Goal: Information Seeking & Learning: Learn about a topic

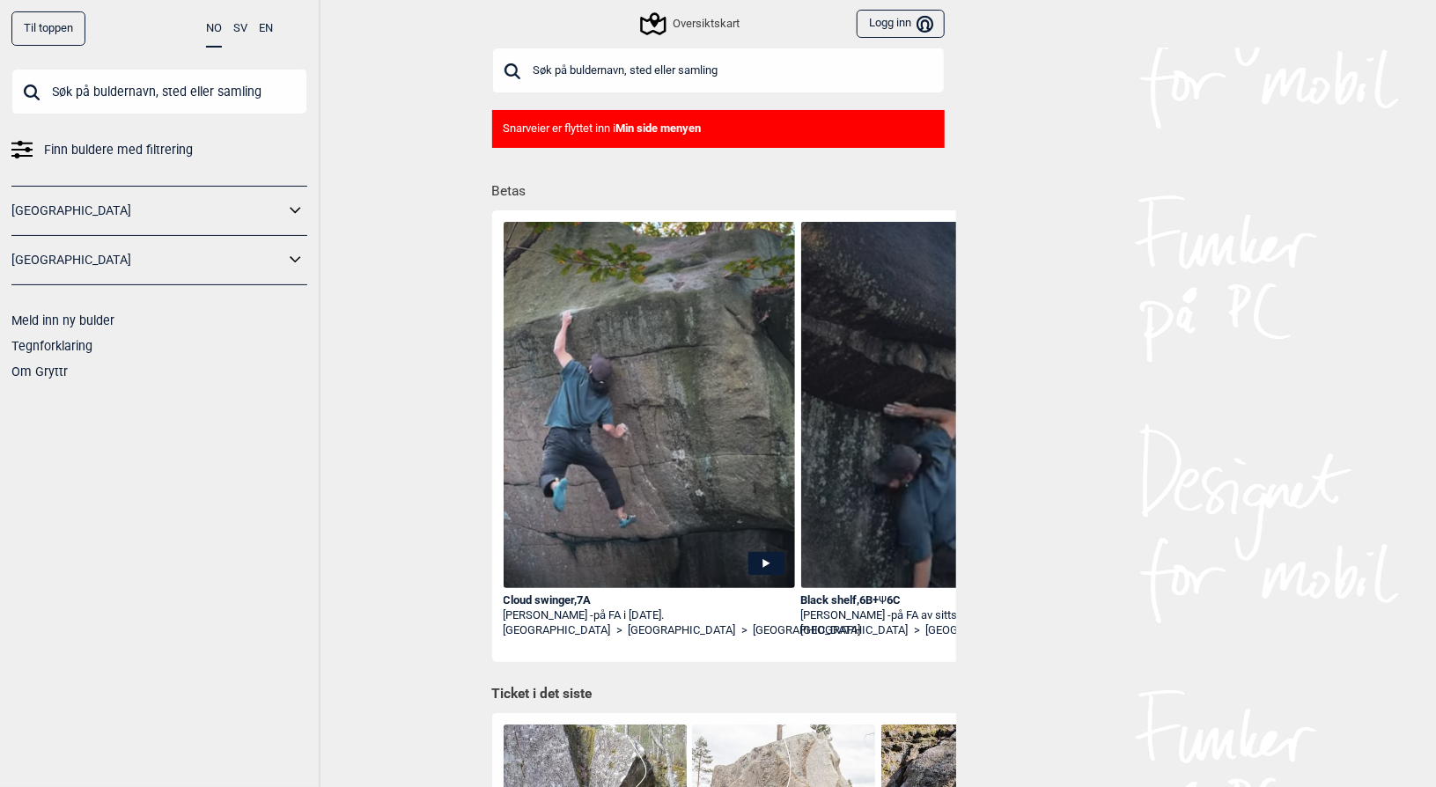
click at [1256, 397] on div "Til toppen NO SV EN Finn buldere med filtrering [GEOGRAPHIC_DATA] [GEOGRAPHIC_D…" at bounding box center [718, 393] width 1436 height 787
click at [532, 61] on input "text" at bounding box center [718, 71] width 453 height 46
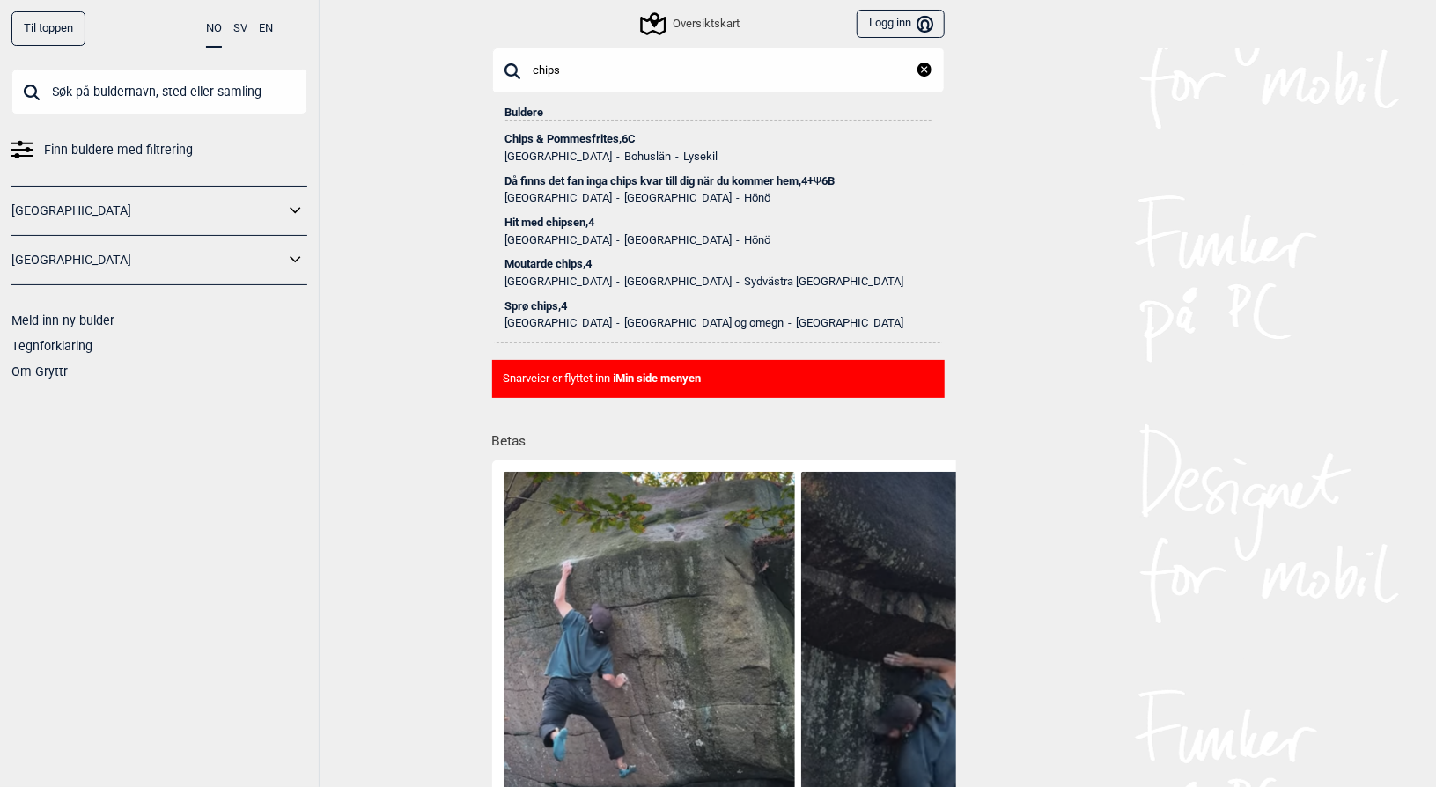
type input "chips"
click at [605, 142] on div "Chips & Pommesfrites , 6C" at bounding box center [719, 139] width 426 height 12
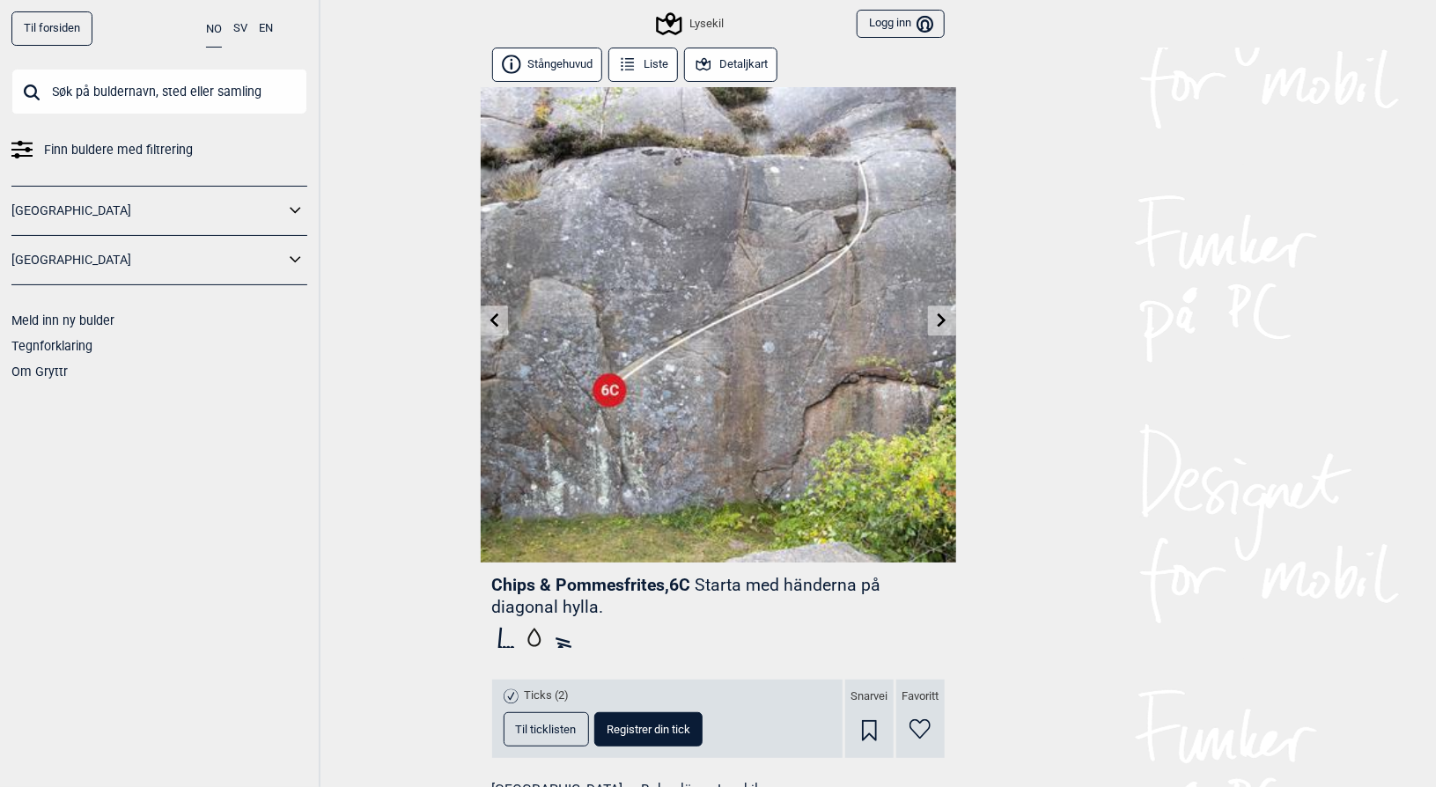
click at [550, 735] on span "Til ticklisten" at bounding box center [546, 729] width 61 height 11
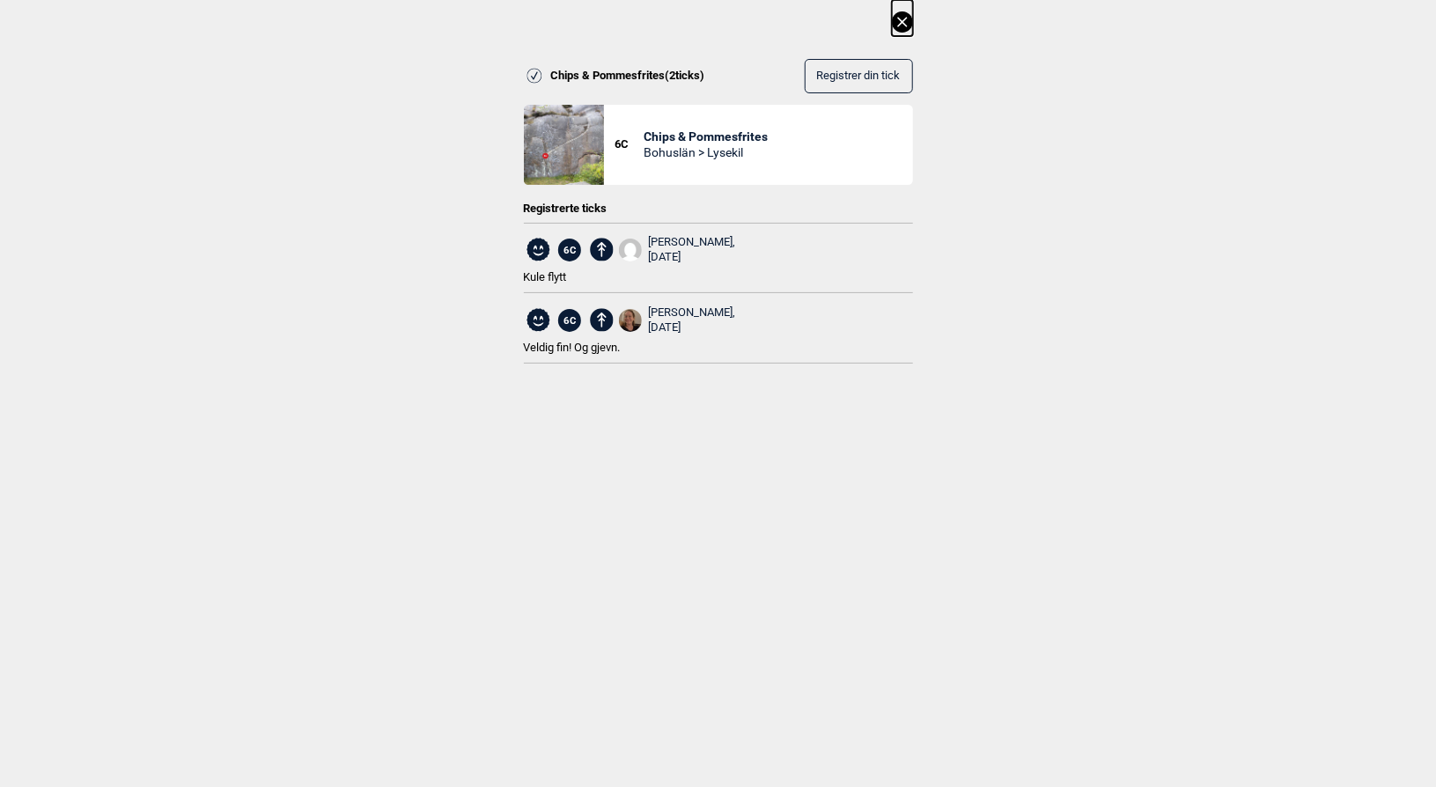
click at [909, 26] on icon at bounding box center [902, 21] width 21 height 21
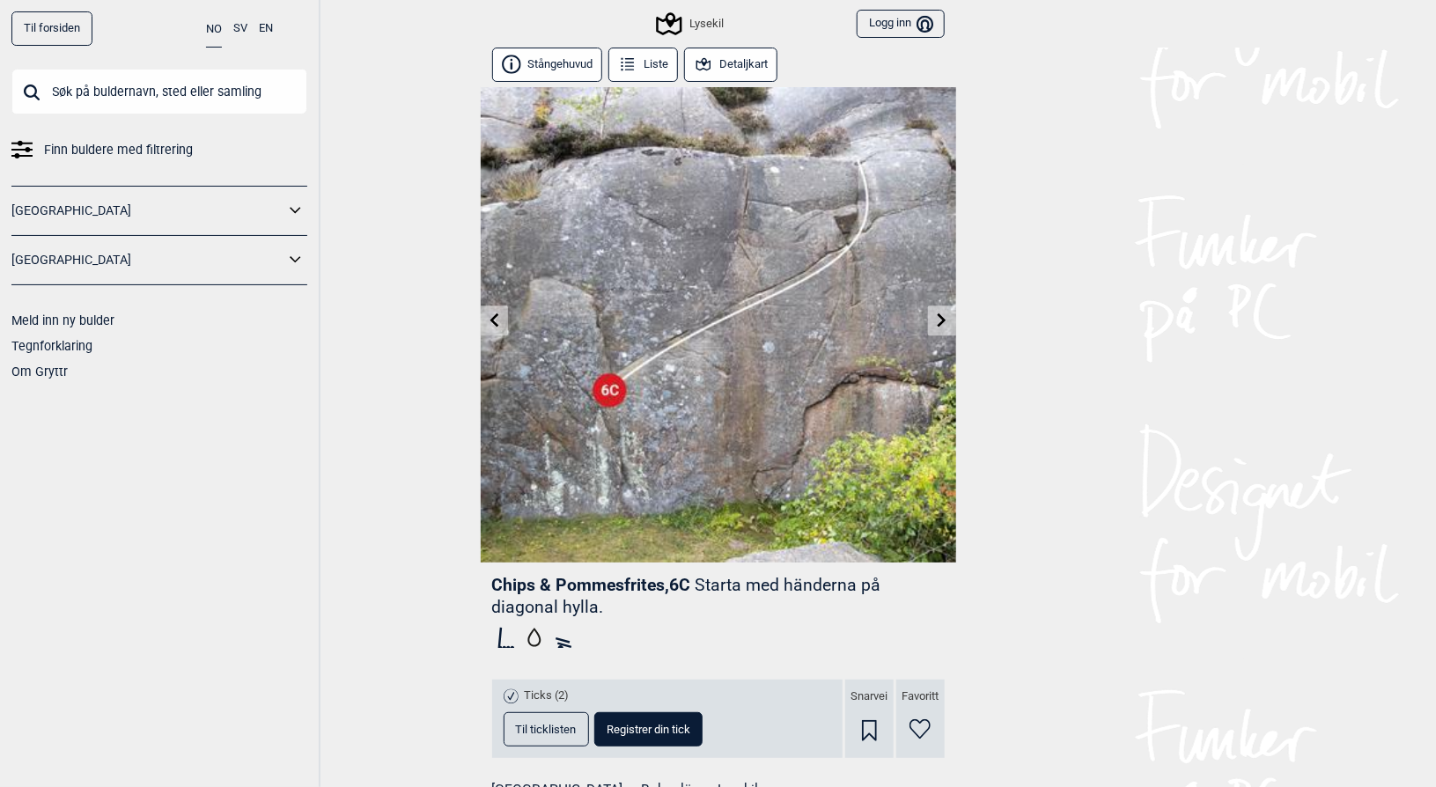
click at [72, 83] on input "text" at bounding box center [159, 92] width 296 height 46
click at [78, 246] on div "[GEOGRAPHIC_DATA]" at bounding box center [159, 260] width 296 height 49
click at [295, 258] on icon at bounding box center [295, 260] width 23 height 26
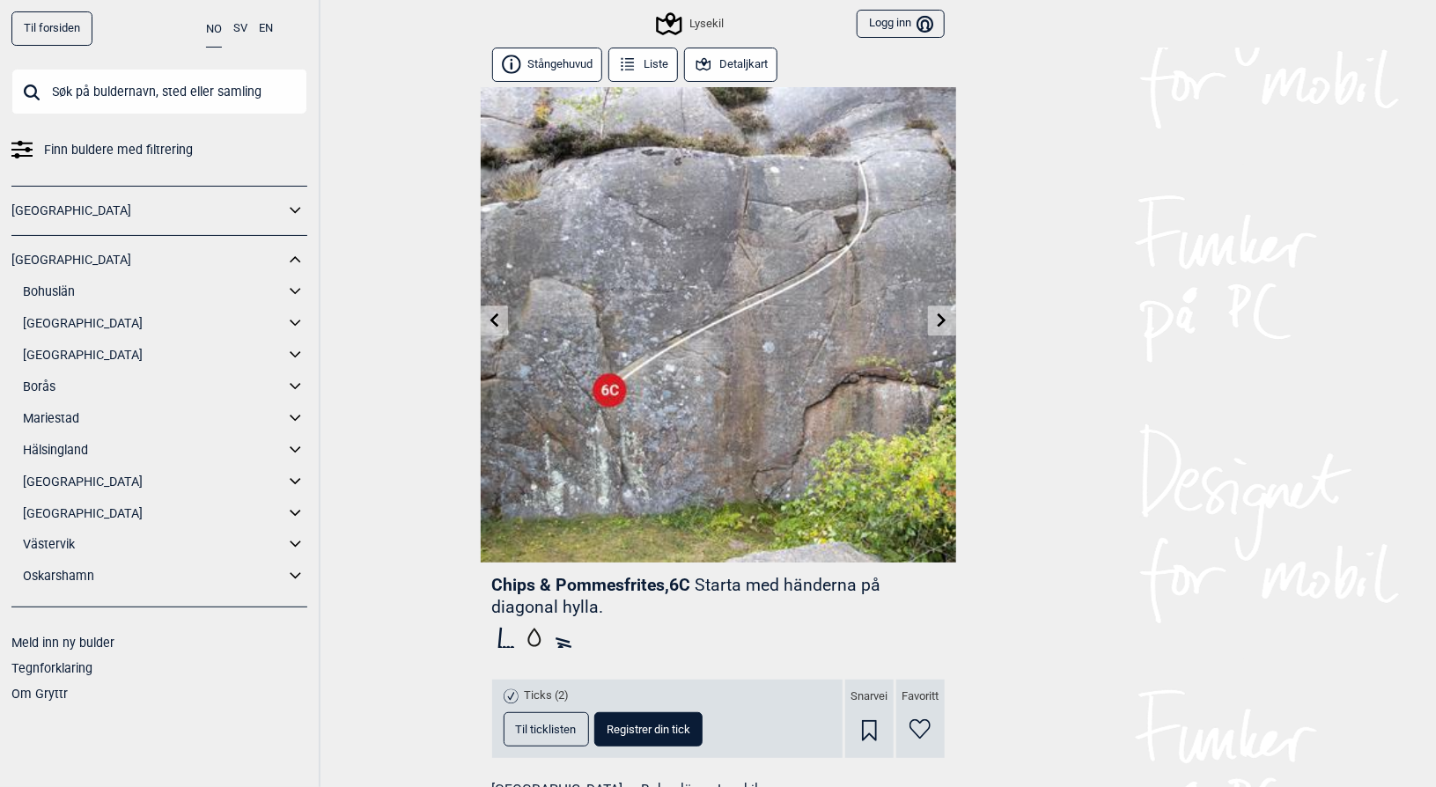
click at [300, 298] on icon at bounding box center [295, 292] width 23 height 26
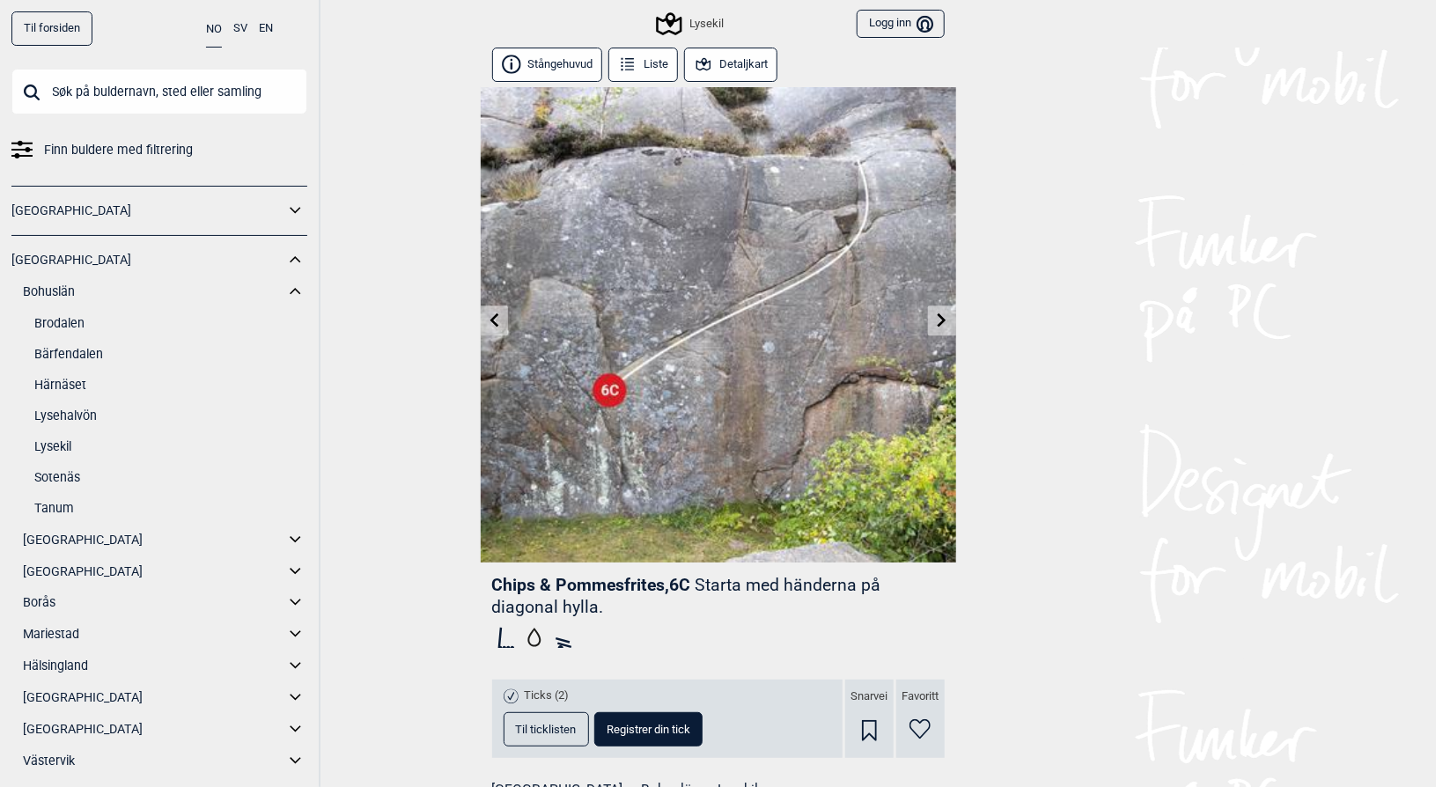
click at [71, 384] on link "Härnäset" at bounding box center [170, 386] width 273 height 26
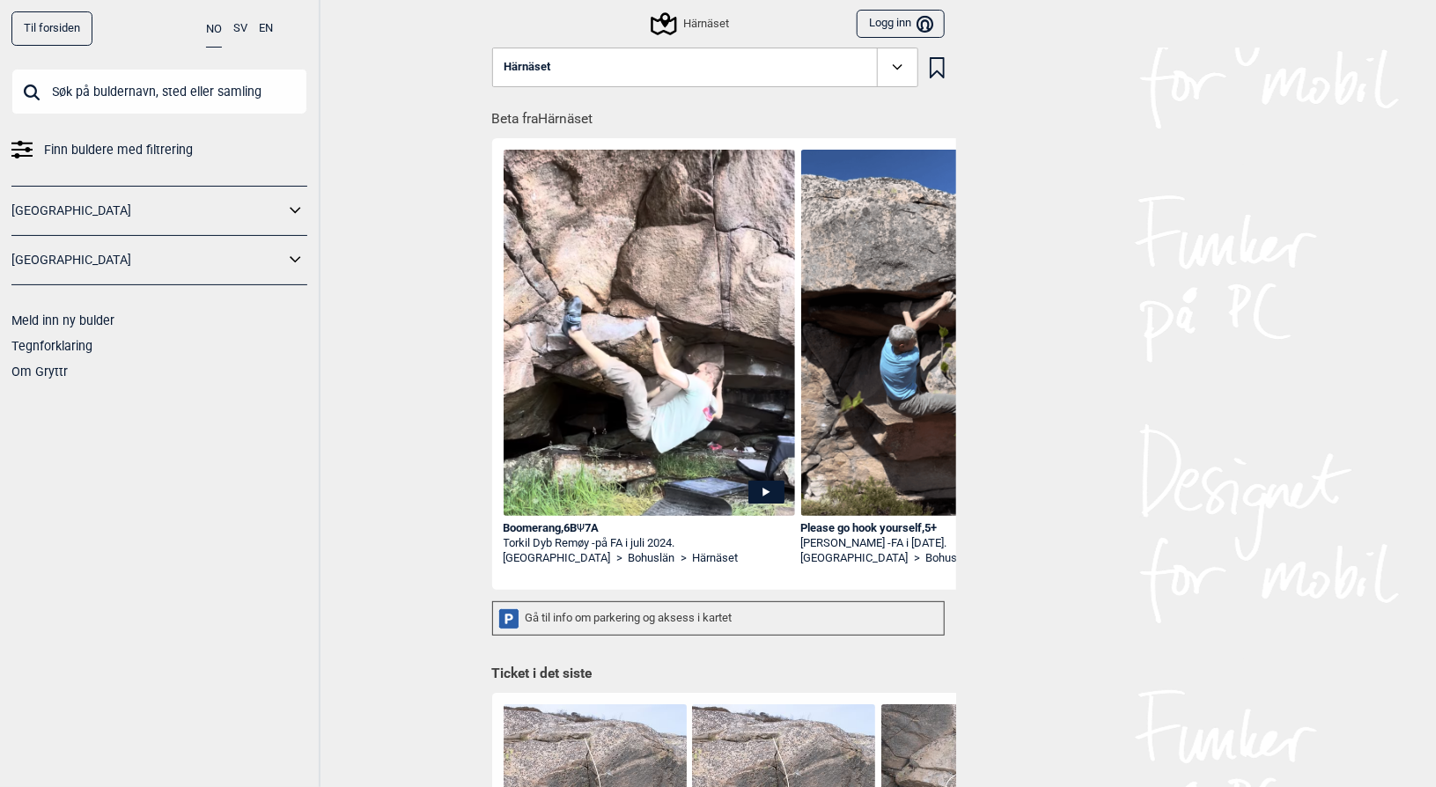
click at [678, 28] on icon at bounding box center [663, 23] width 33 height 33
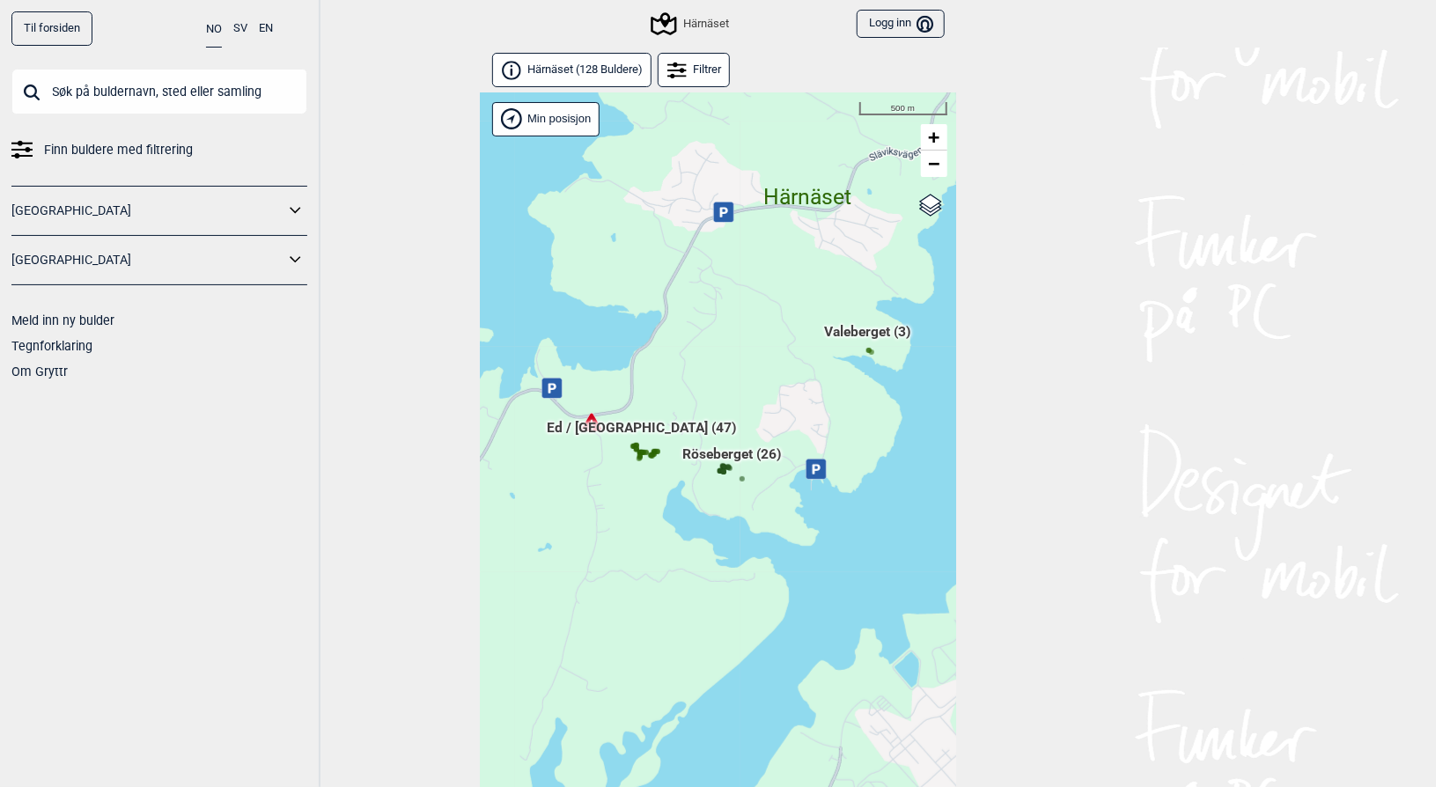
drag, startPoint x: 583, startPoint y: 628, endPoint x: 718, endPoint y: 354, distance: 305.3
click at [718, 354] on div "Hallingdal Gol [PERSON_NAME] Kolomoen [GEOGRAPHIC_DATA] [GEOGRAPHIC_DATA] [GEOG…" at bounding box center [719, 463] width 476 height 740
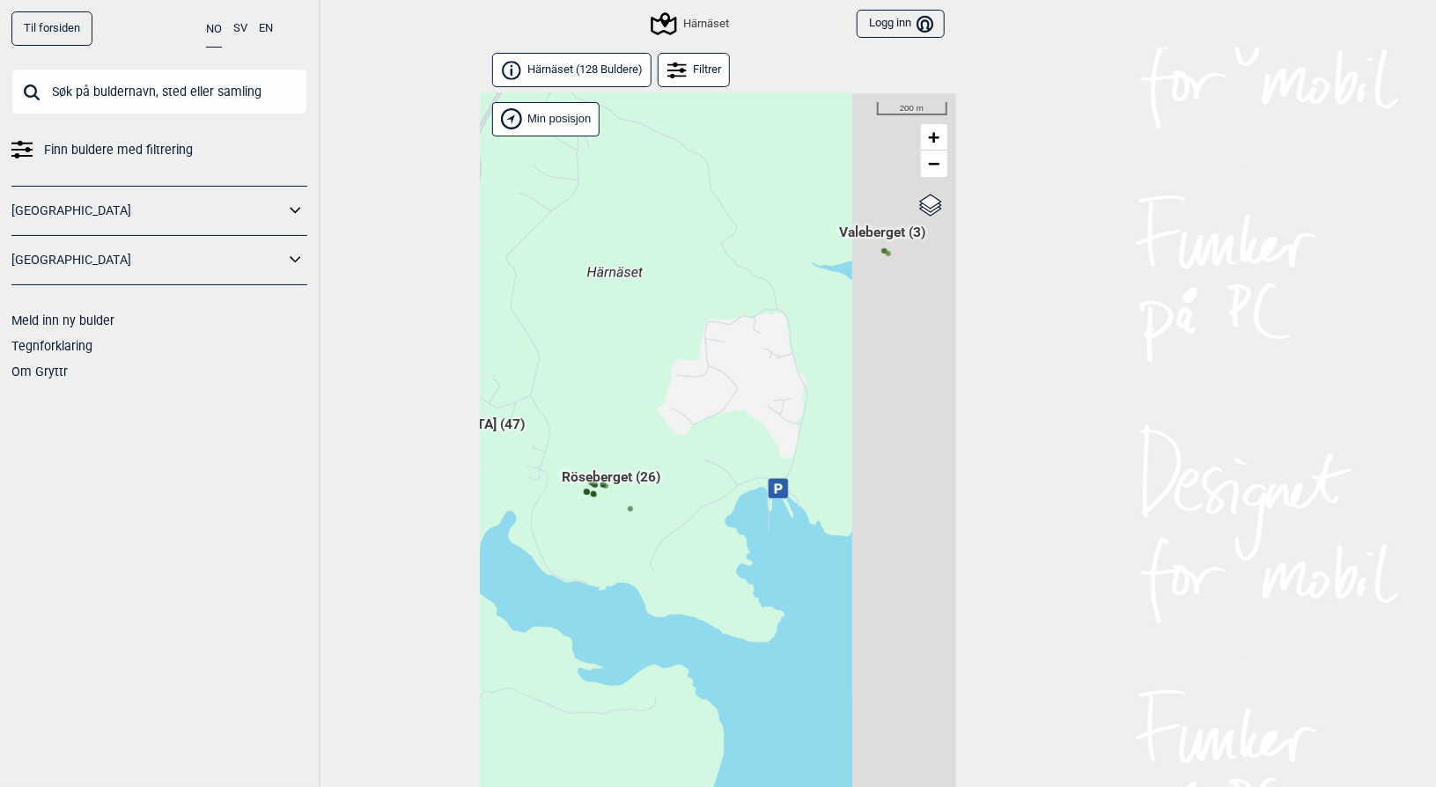
drag, startPoint x: 805, startPoint y: 322, endPoint x: 610, endPoint y: 340, distance: 195.4
click at [610, 340] on div "Hallingdal Gol [PERSON_NAME] Kolomoen [GEOGRAPHIC_DATA] [GEOGRAPHIC_DATA] [GEOG…" at bounding box center [719, 463] width 476 height 740
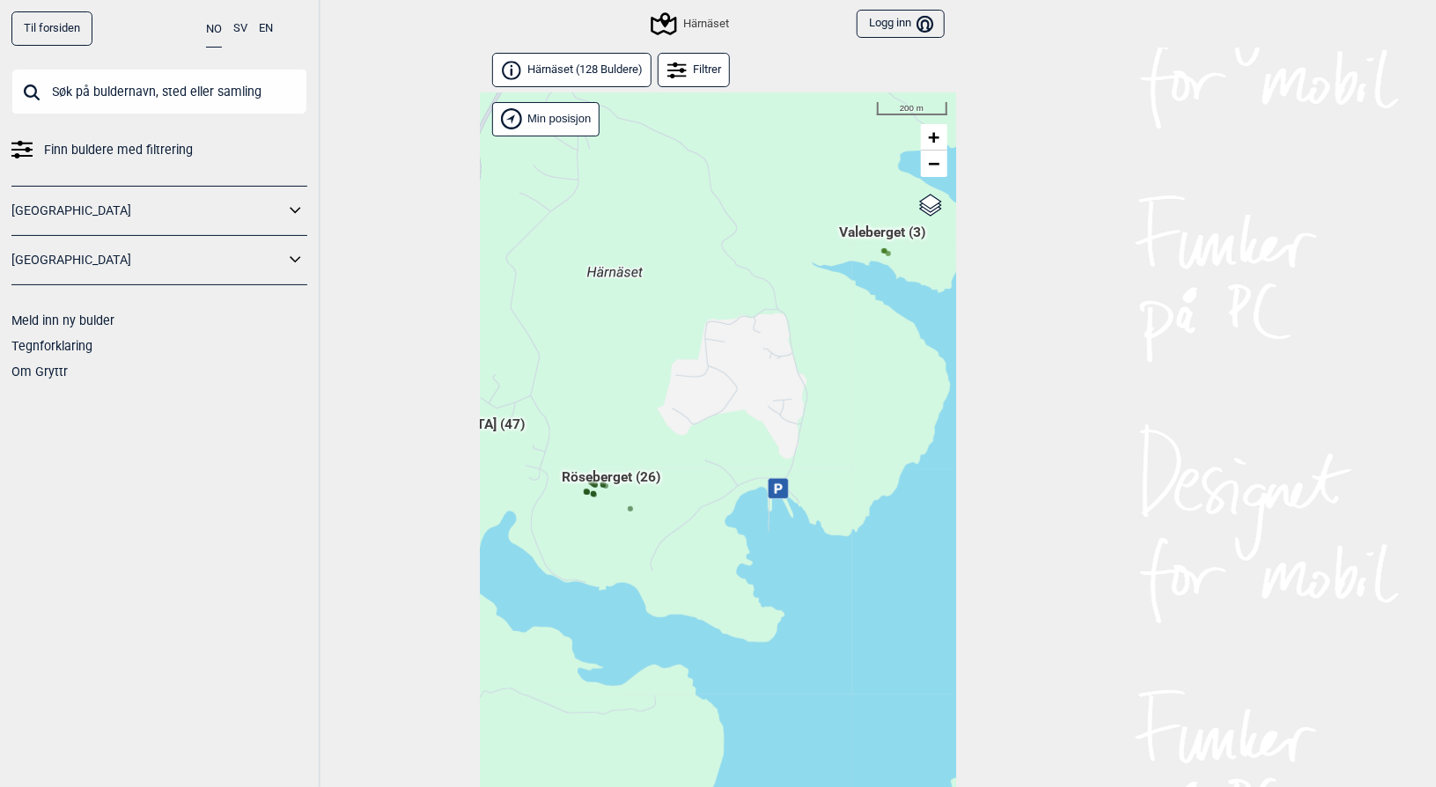
click at [881, 248] on span "Valeberget (3)" at bounding box center [883, 238] width 86 height 33
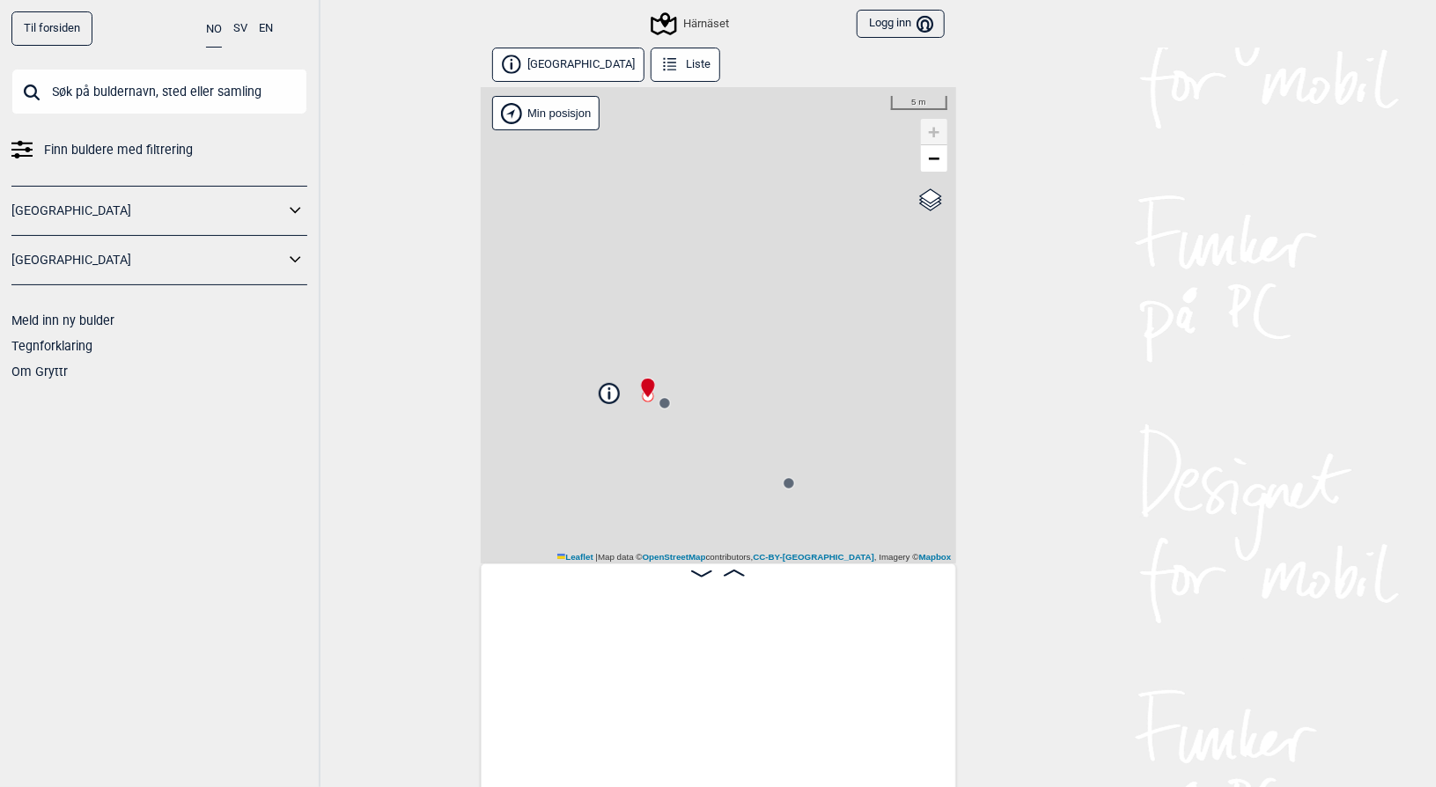
scroll to position [0, 137]
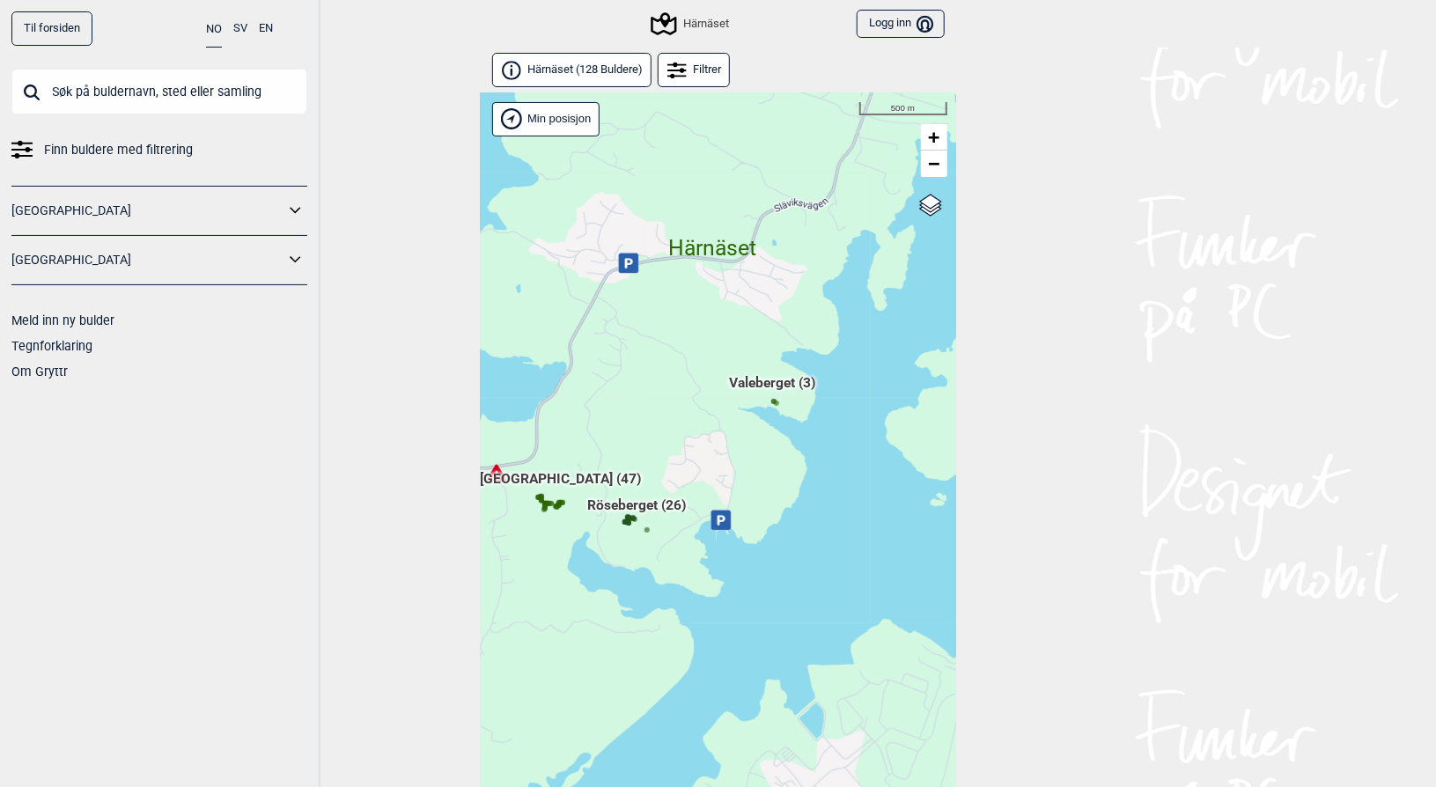
drag, startPoint x: 518, startPoint y: 684, endPoint x: 688, endPoint y: 464, distance: 278.2
click at [688, 464] on div "Hallingdal Gol [PERSON_NAME] Kolomoen [GEOGRAPHIC_DATA] [GEOGRAPHIC_DATA] [GEOG…" at bounding box center [719, 463] width 476 height 740
click at [643, 507] on span "Röseberget (26)" at bounding box center [637, 511] width 99 height 33
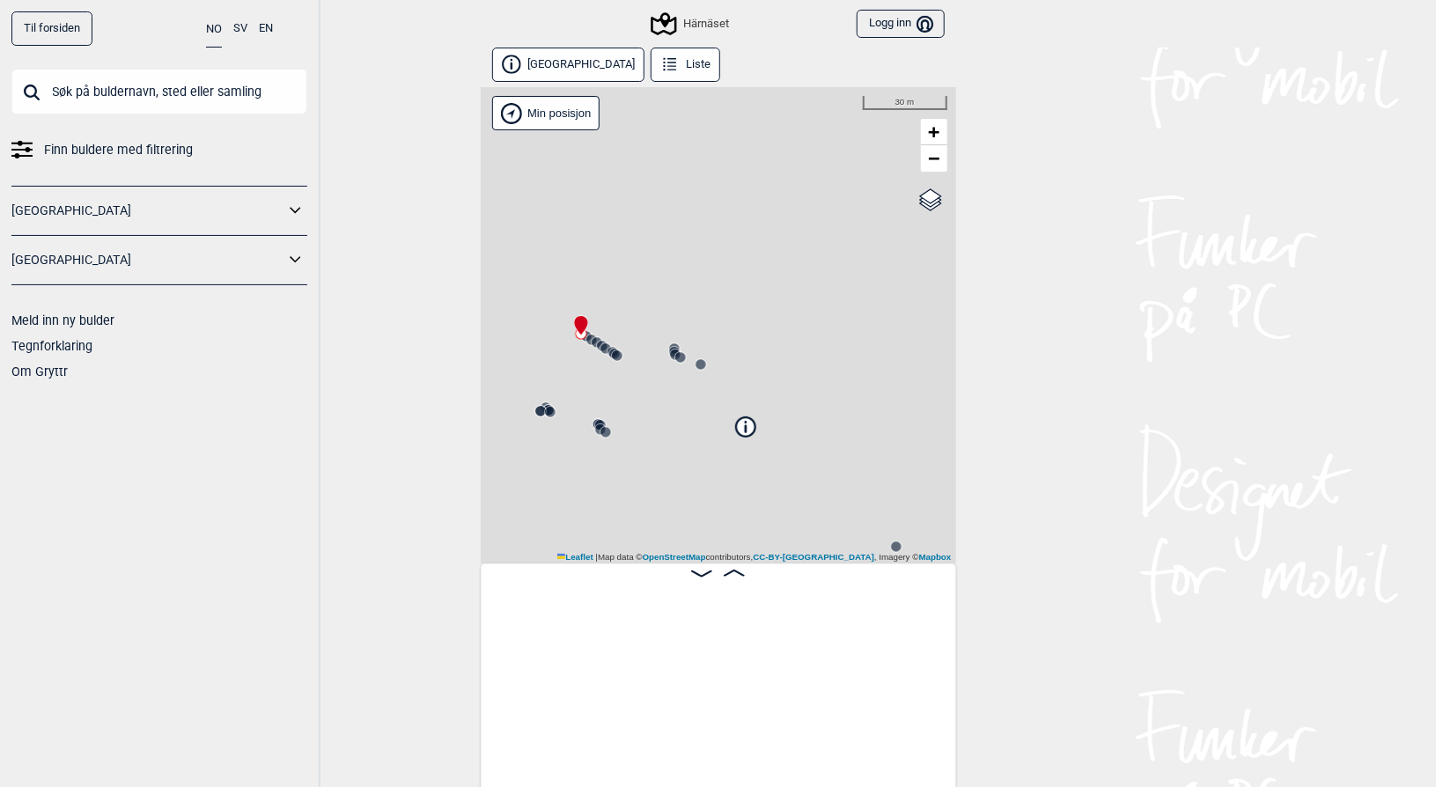
scroll to position [0, 137]
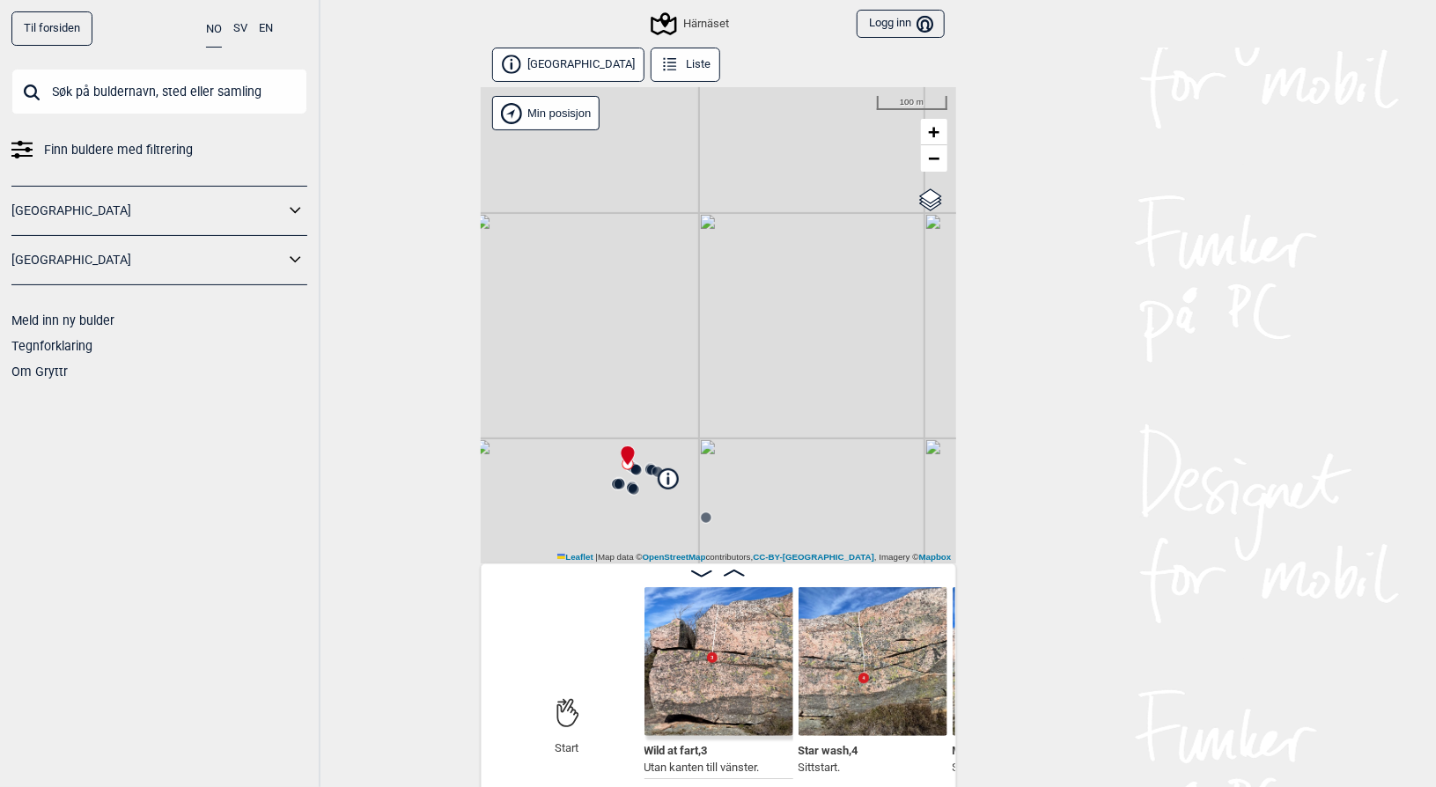
click at [711, 699] on img at bounding box center [719, 661] width 149 height 149
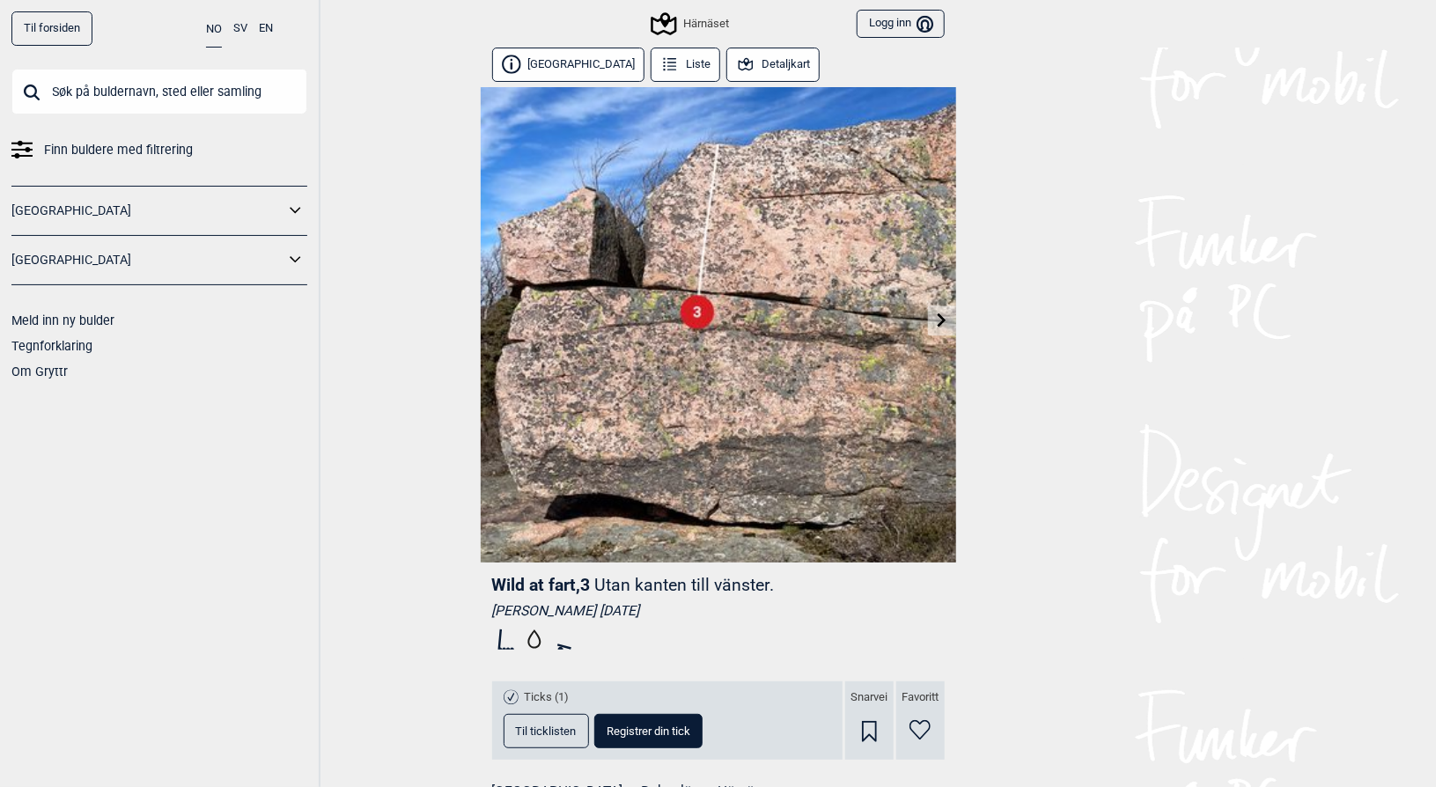
click at [944, 314] on icon at bounding box center [942, 320] width 14 height 14
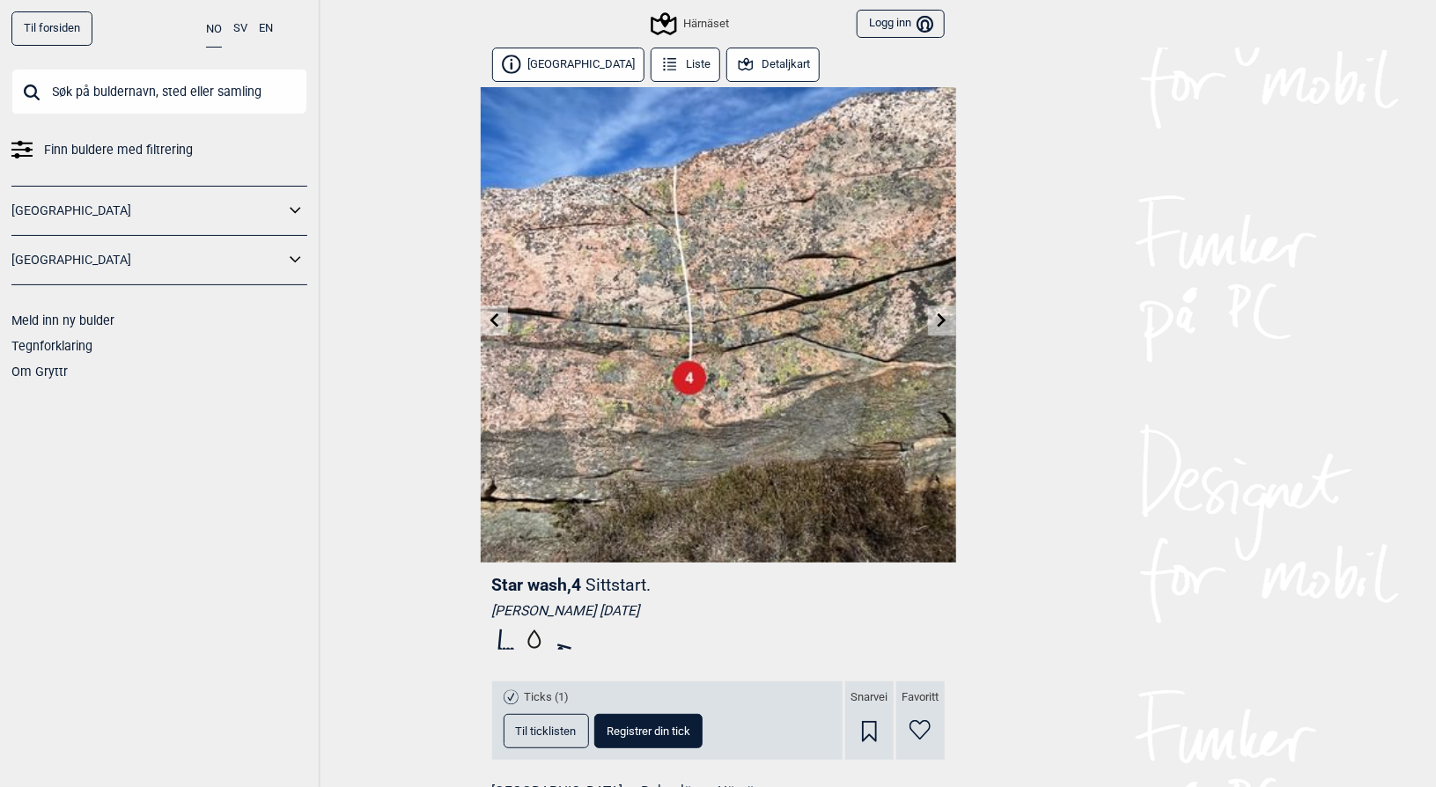
click at [942, 312] on link at bounding box center [941, 320] width 27 height 29
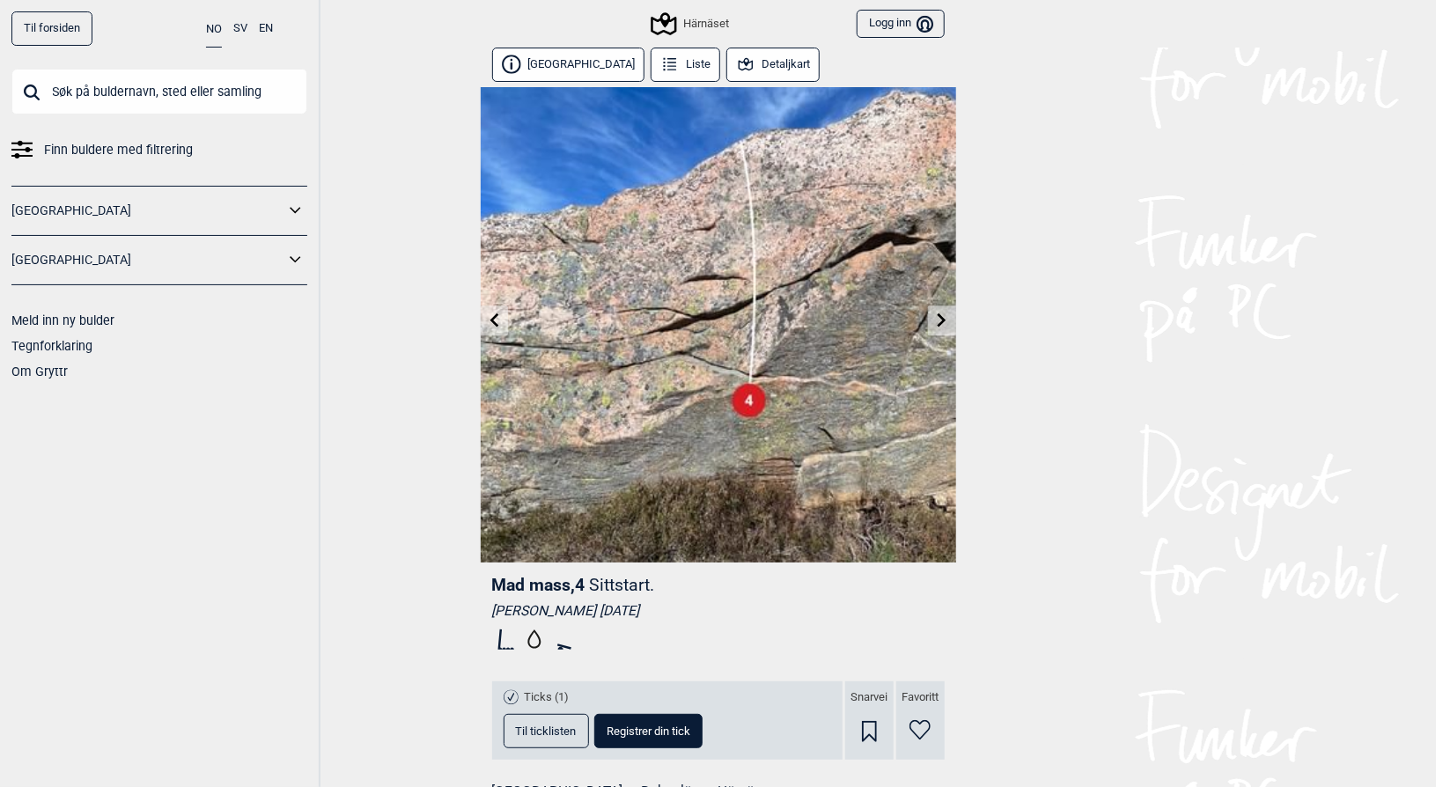
click at [942, 312] on link at bounding box center [941, 320] width 27 height 29
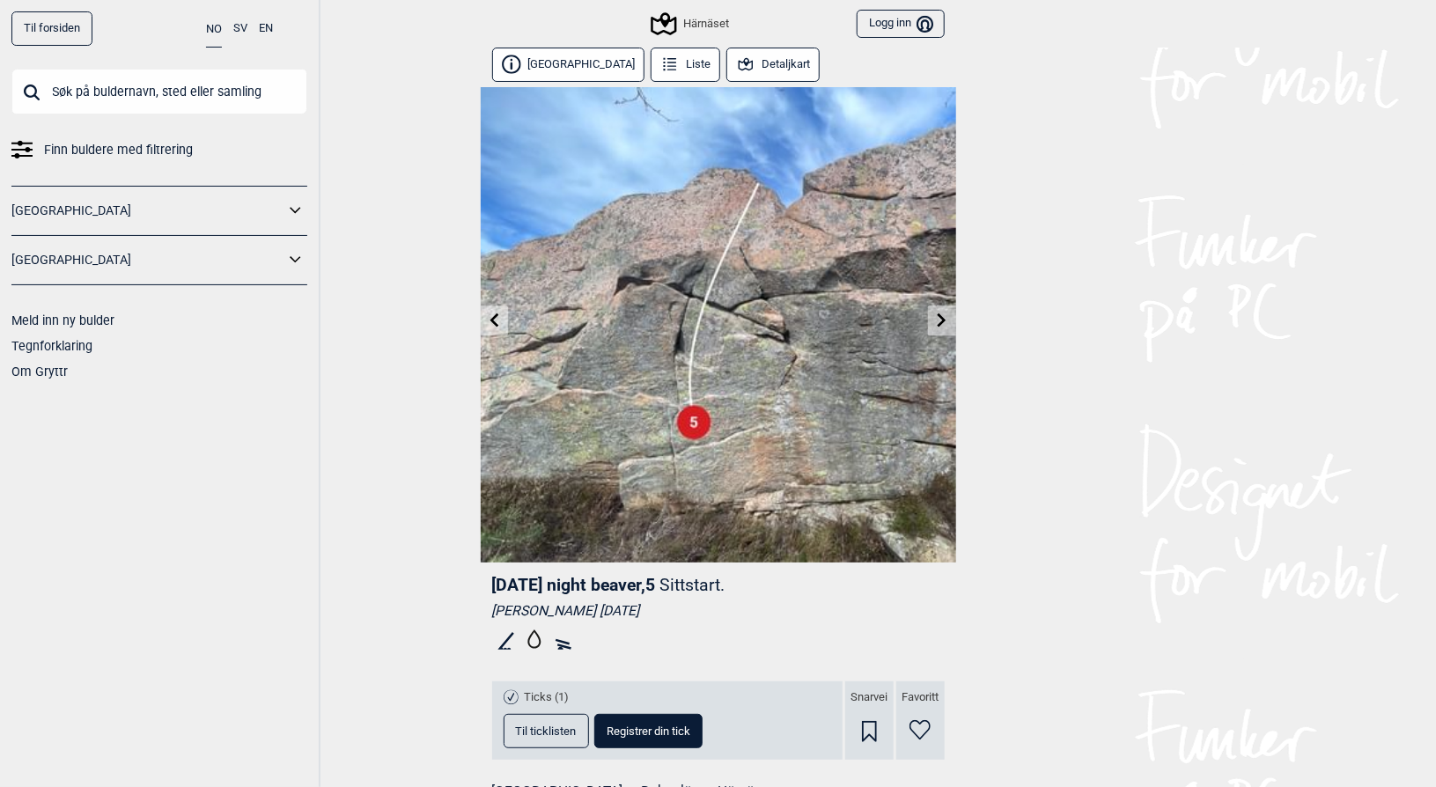
click at [938, 326] on icon at bounding box center [942, 320] width 9 height 14
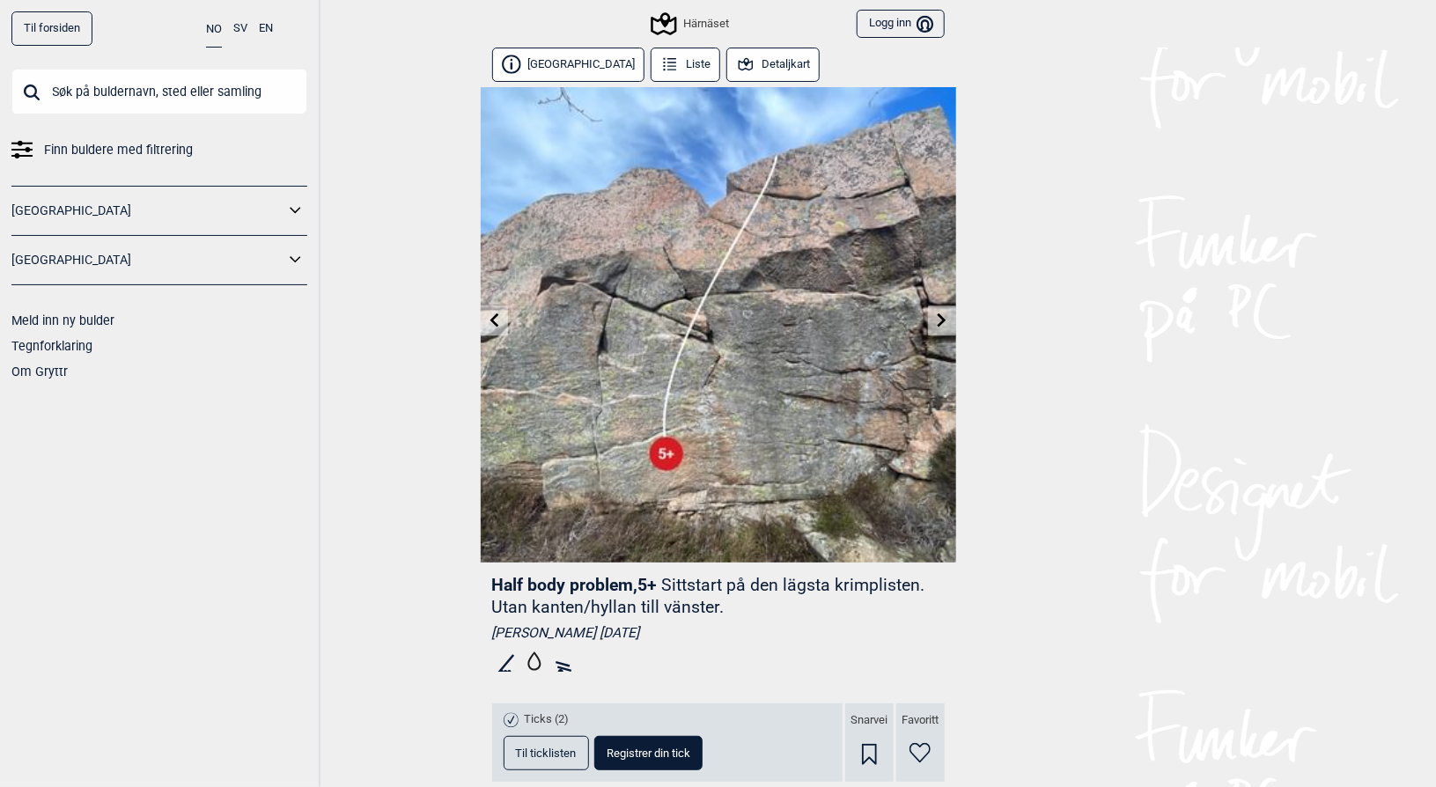
click at [935, 319] on icon at bounding box center [942, 320] width 14 height 14
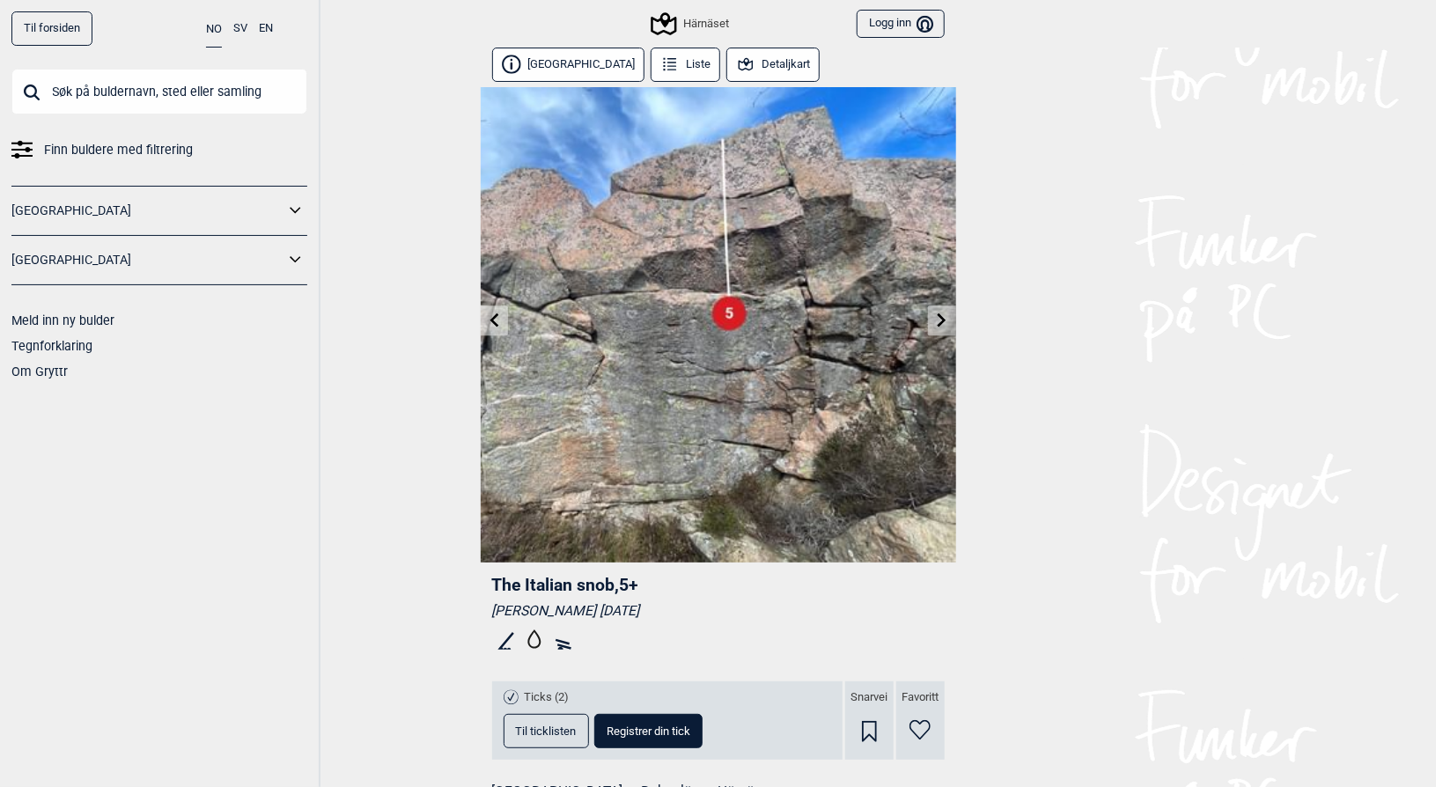
click at [942, 318] on icon at bounding box center [942, 320] width 9 height 14
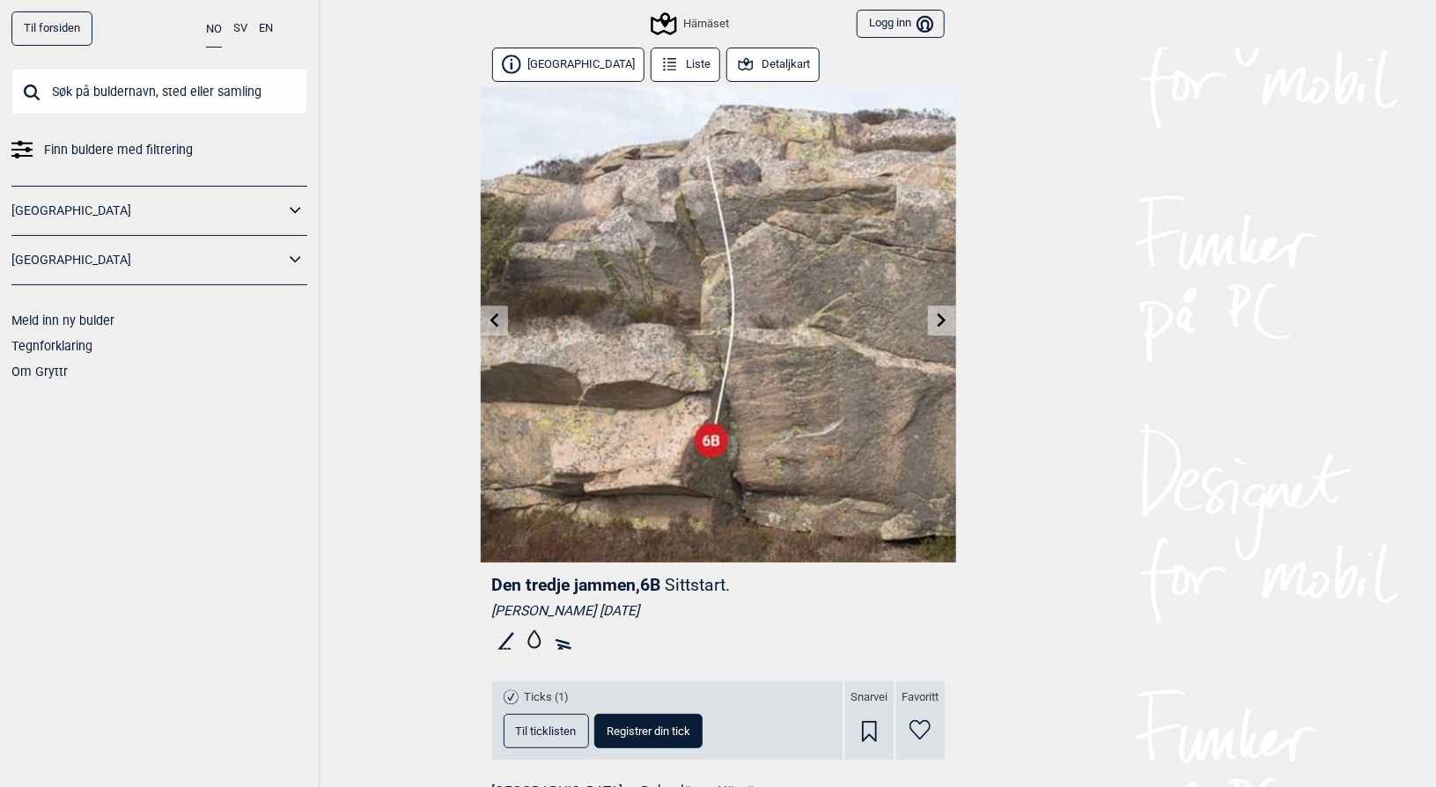
click at [942, 318] on icon at bounding box center [942, 320] width 9 height 14
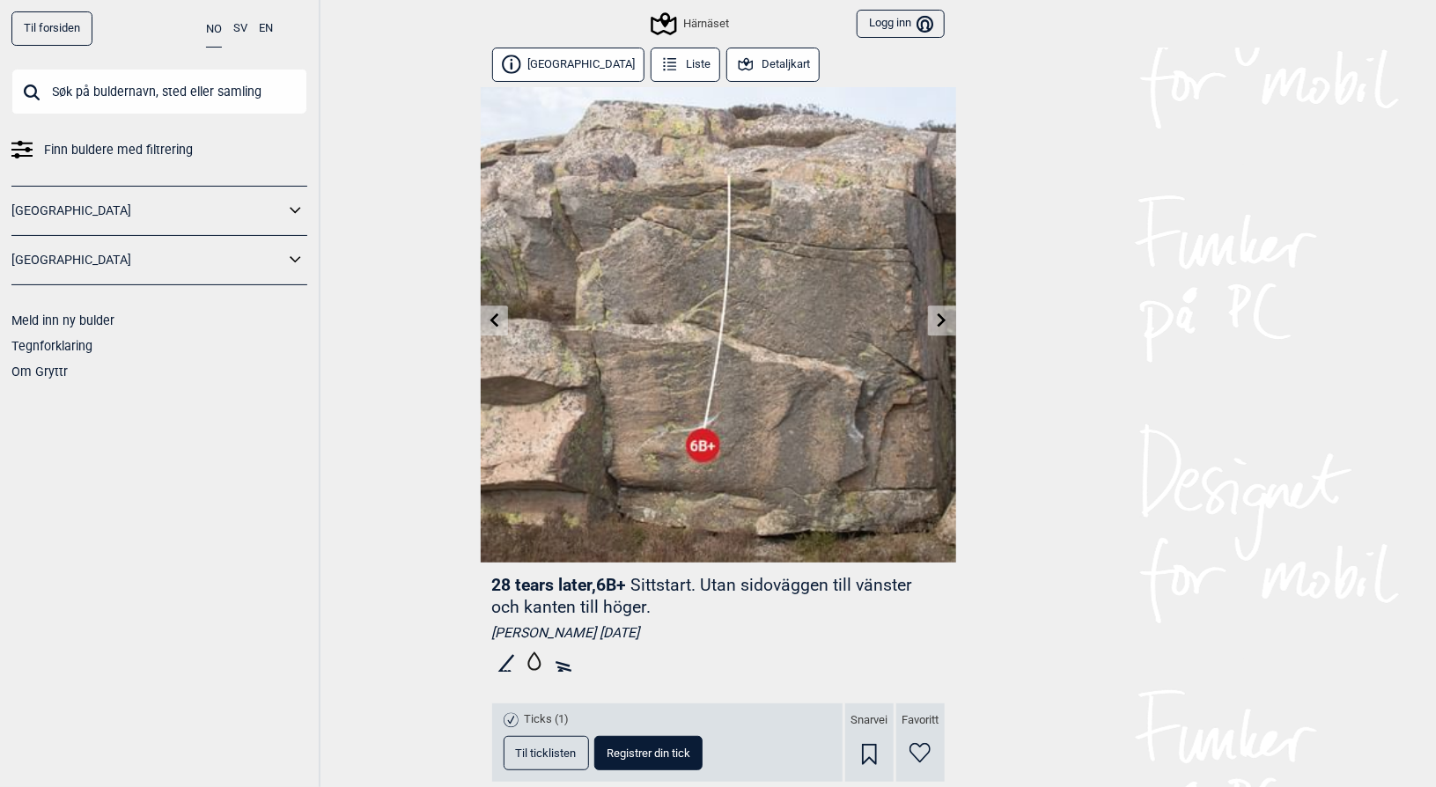
click at [942, 318] on icon at bounding box center [942, 320] width 9 height 14
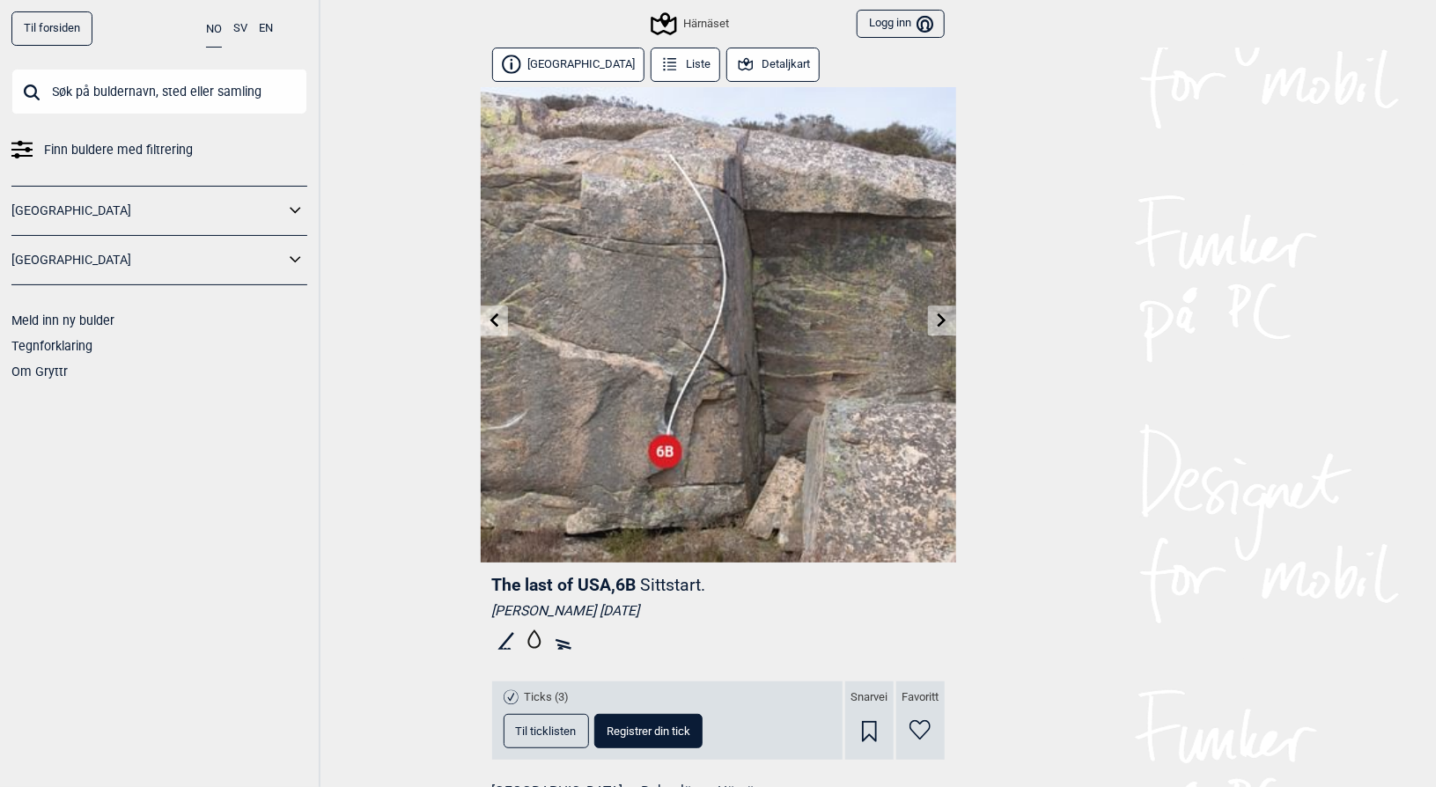
click at [942, 318] on icon at bounding box center [942, 320] width 9 height 14
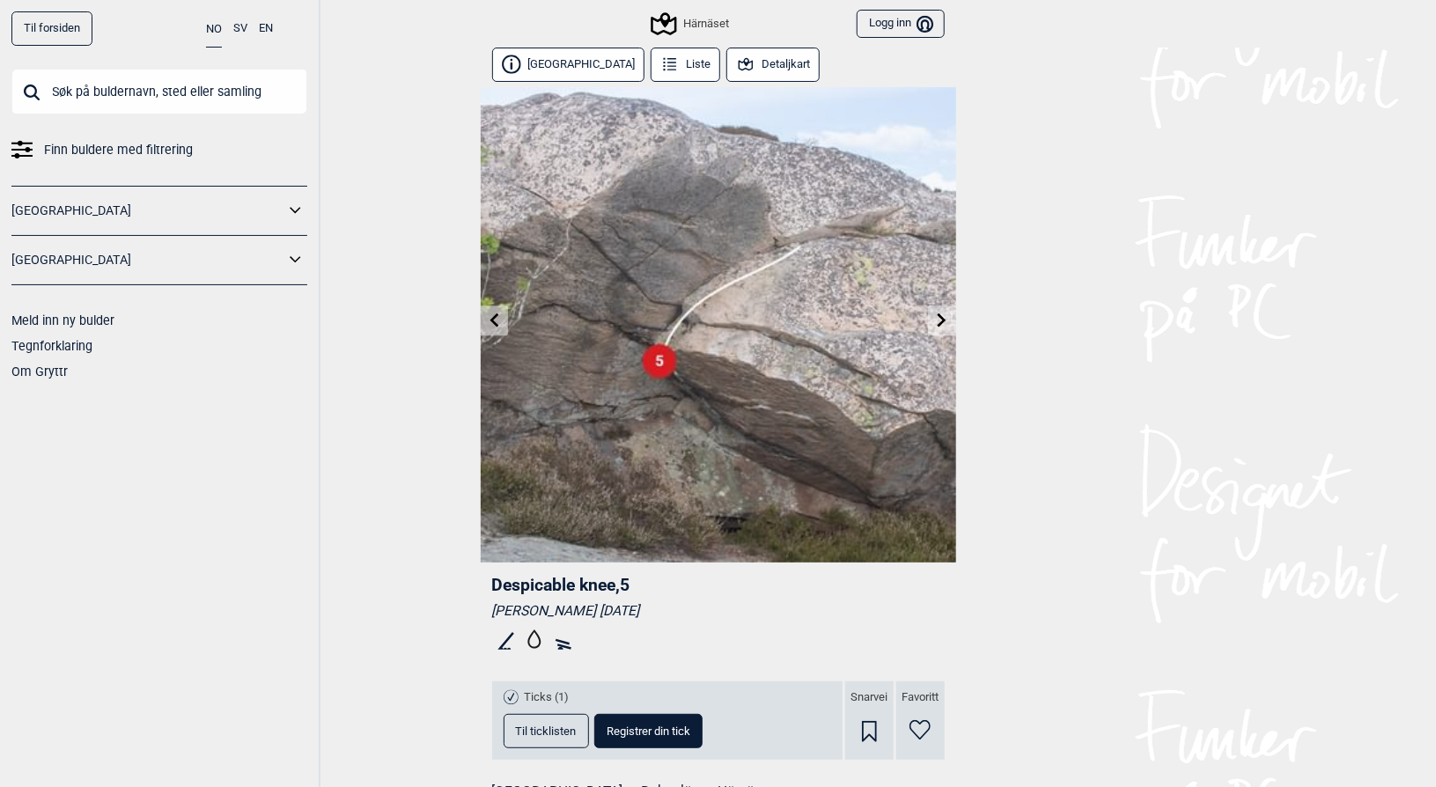
click at [942, 318] on icon at bounding box center [942, 320] width 9 height 14
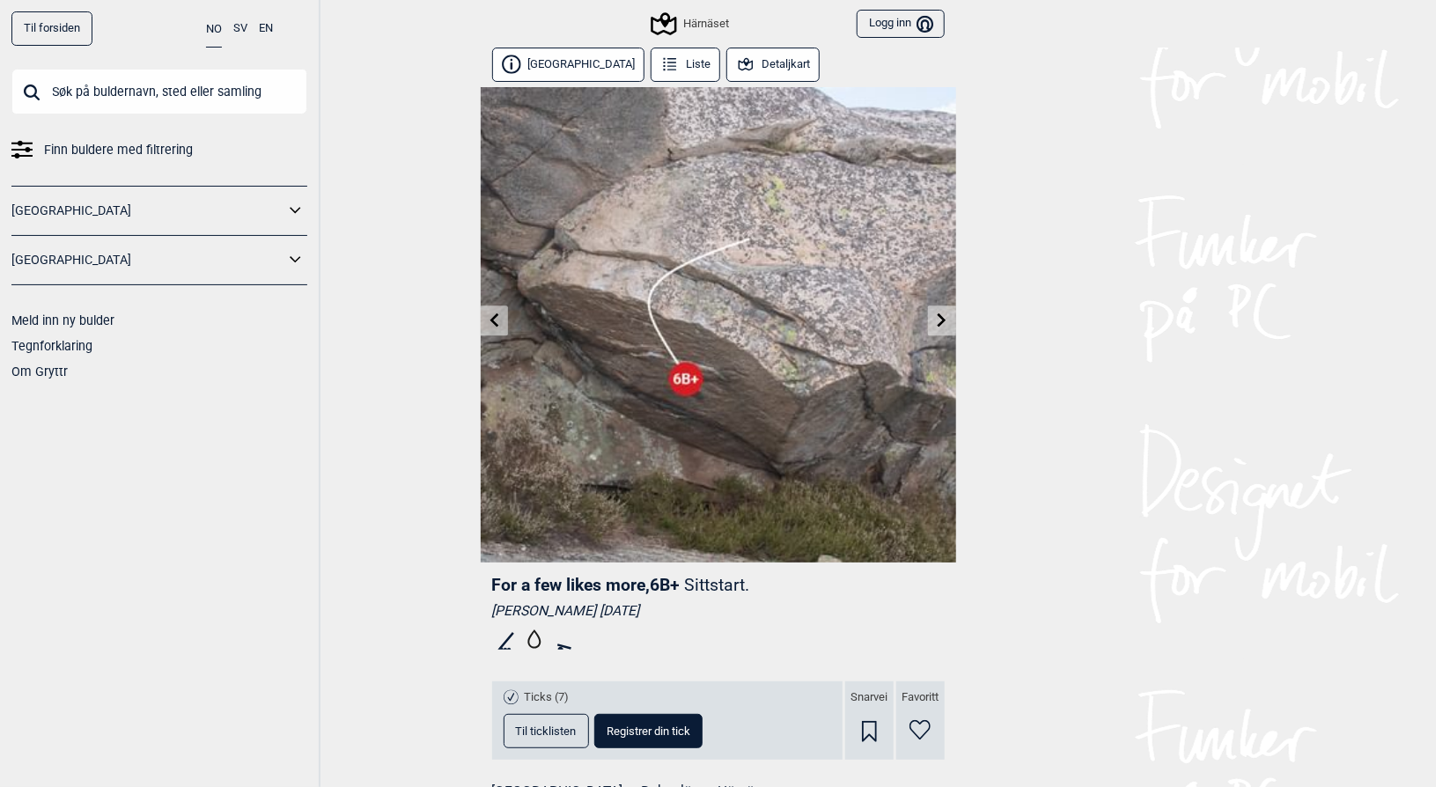
click at [942, 318] on icon at bounding box center [942, 320] width 9 height 14
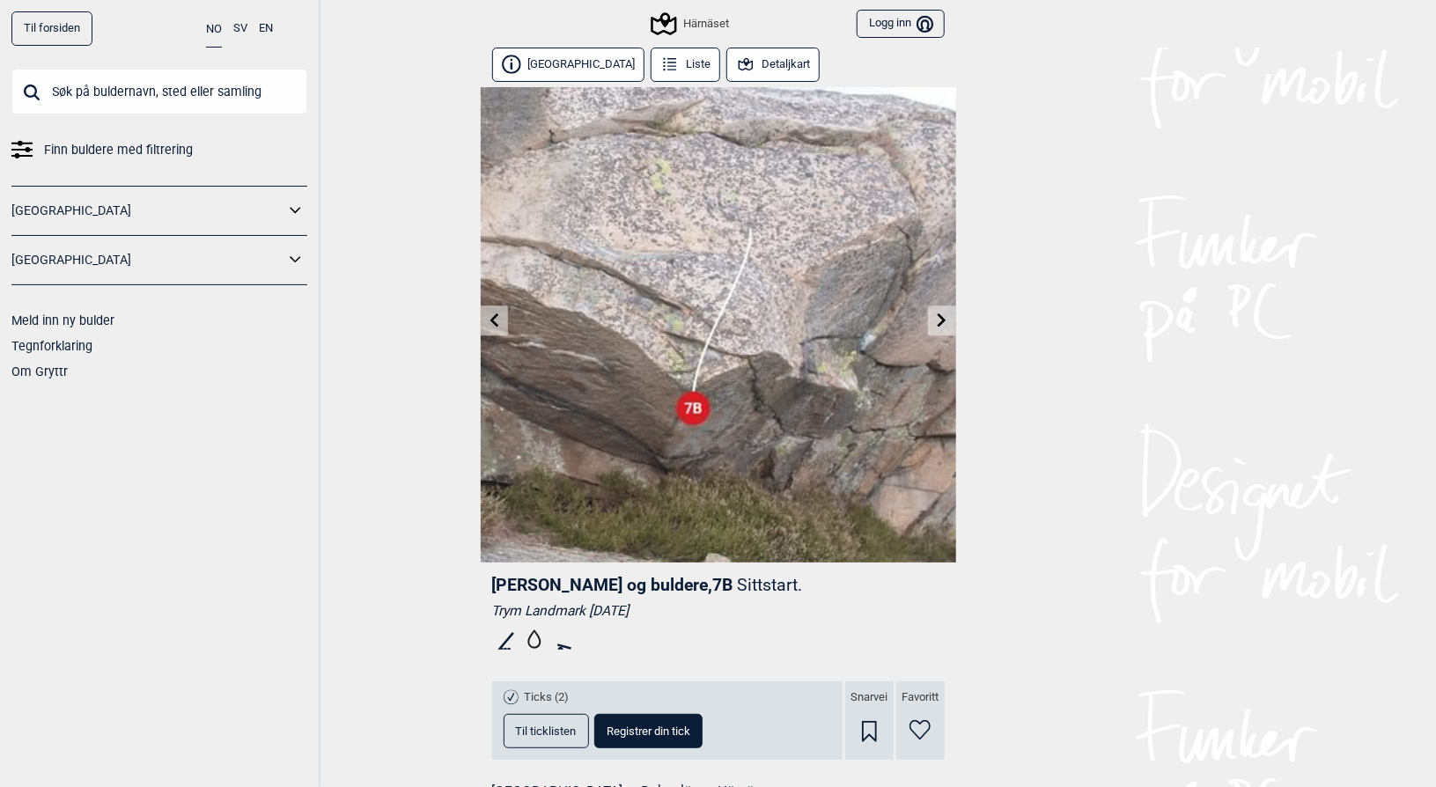
click at [942, 318] on icon at bounding box center [942, 320] width 9 height 14
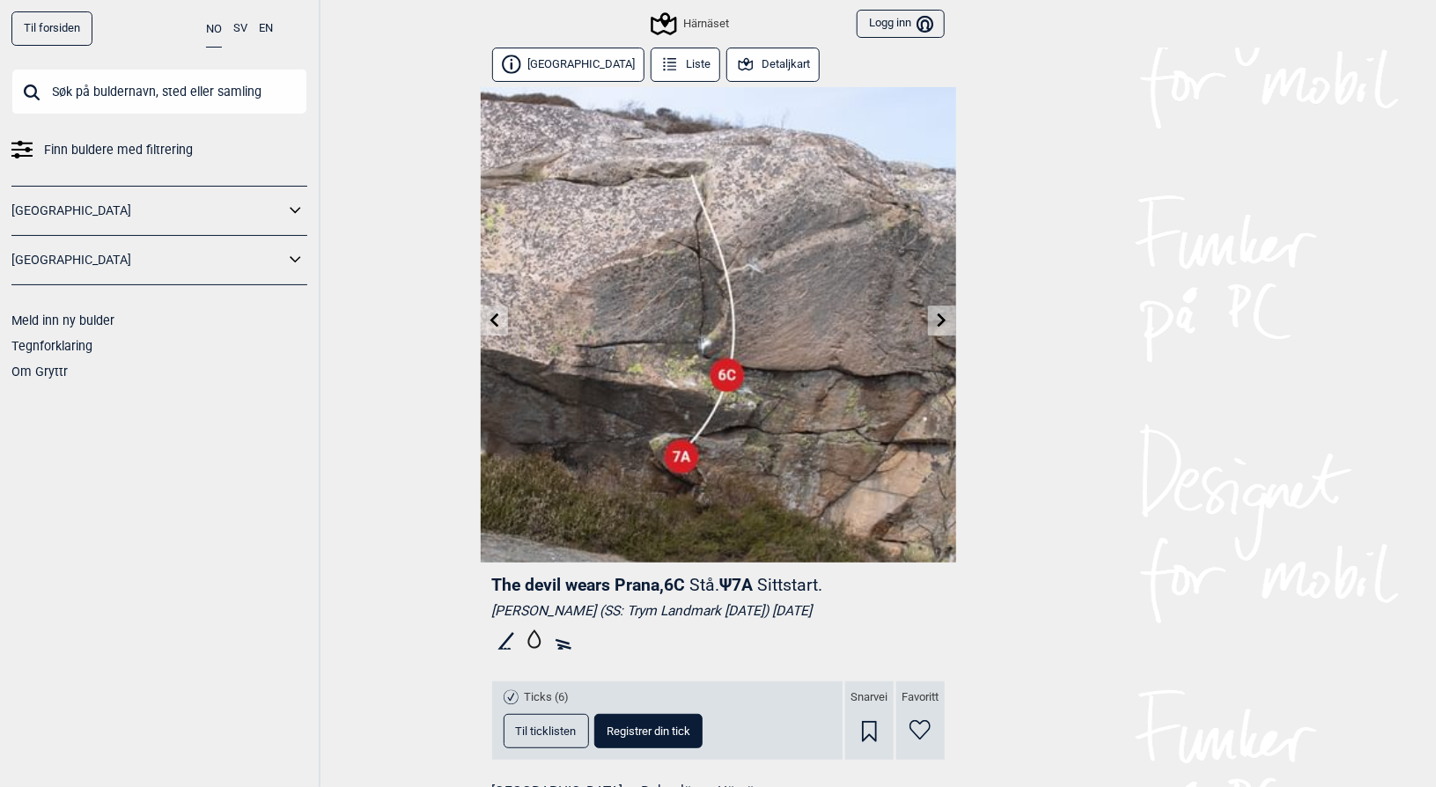
click at [942, 318] on icon at bounding box center [942, 320] width 9 height 14
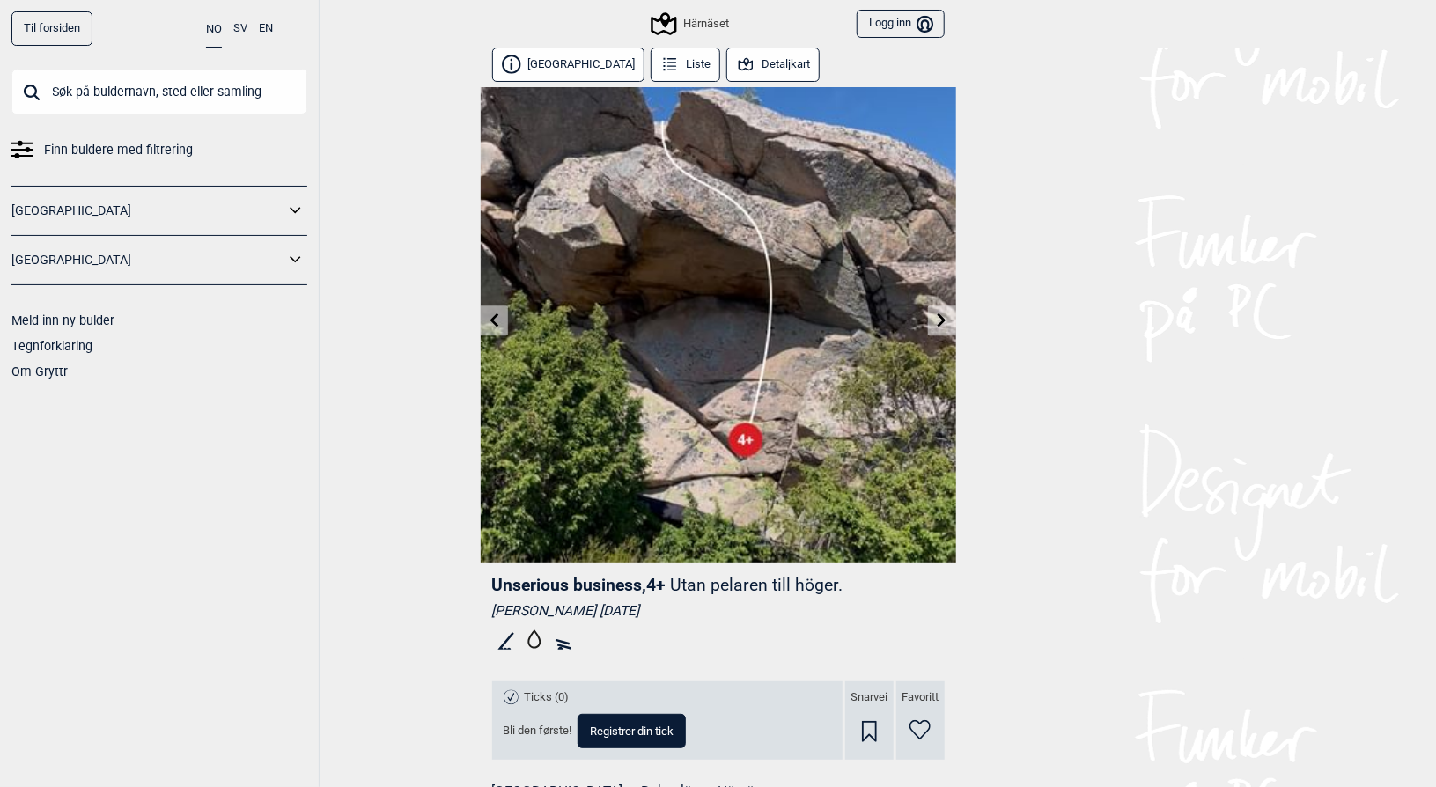
click at [499, 321] on icon at bounding box center [494, 320] width 14 height 14
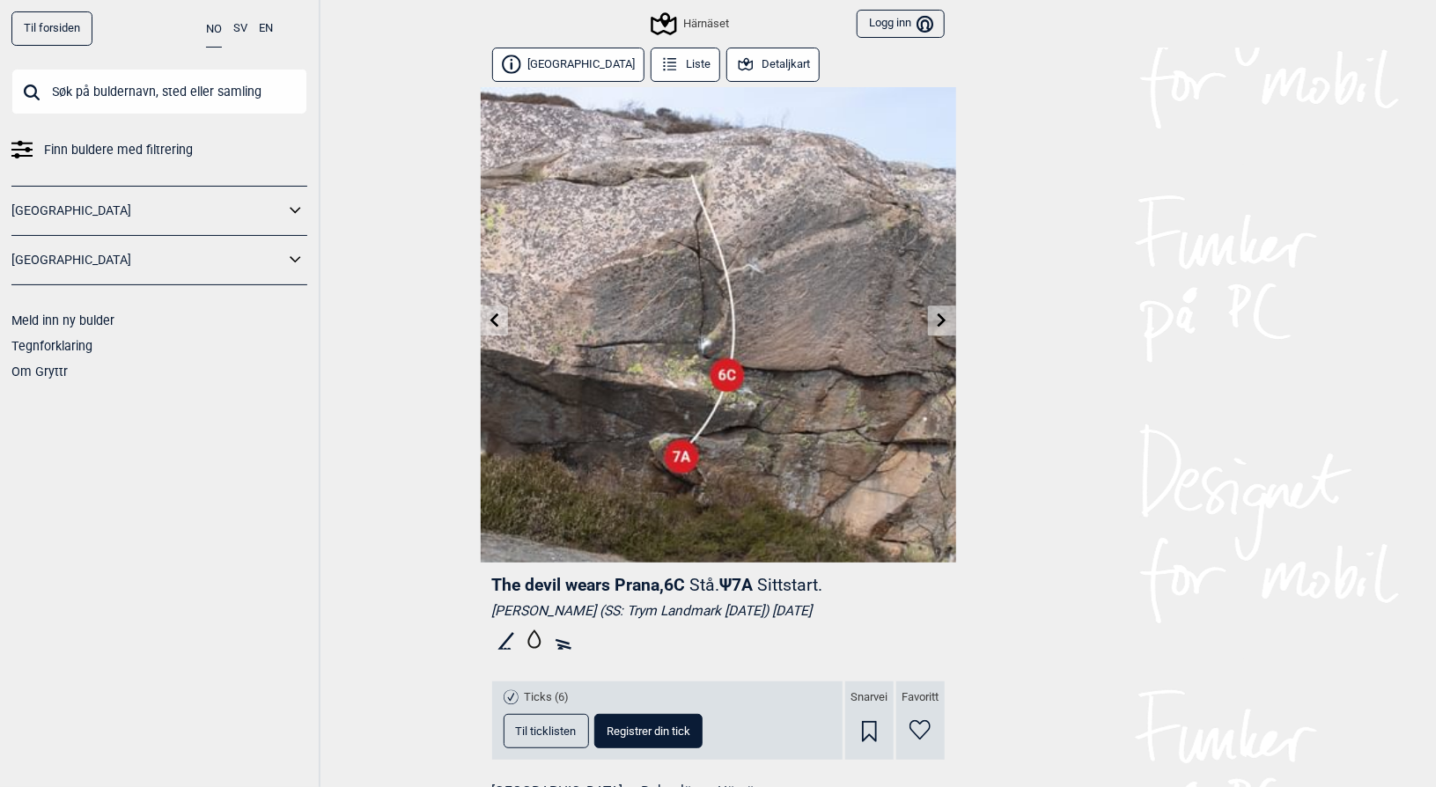
click at [934, 316] on link at bounding box center [941, 320] width 27 height 29
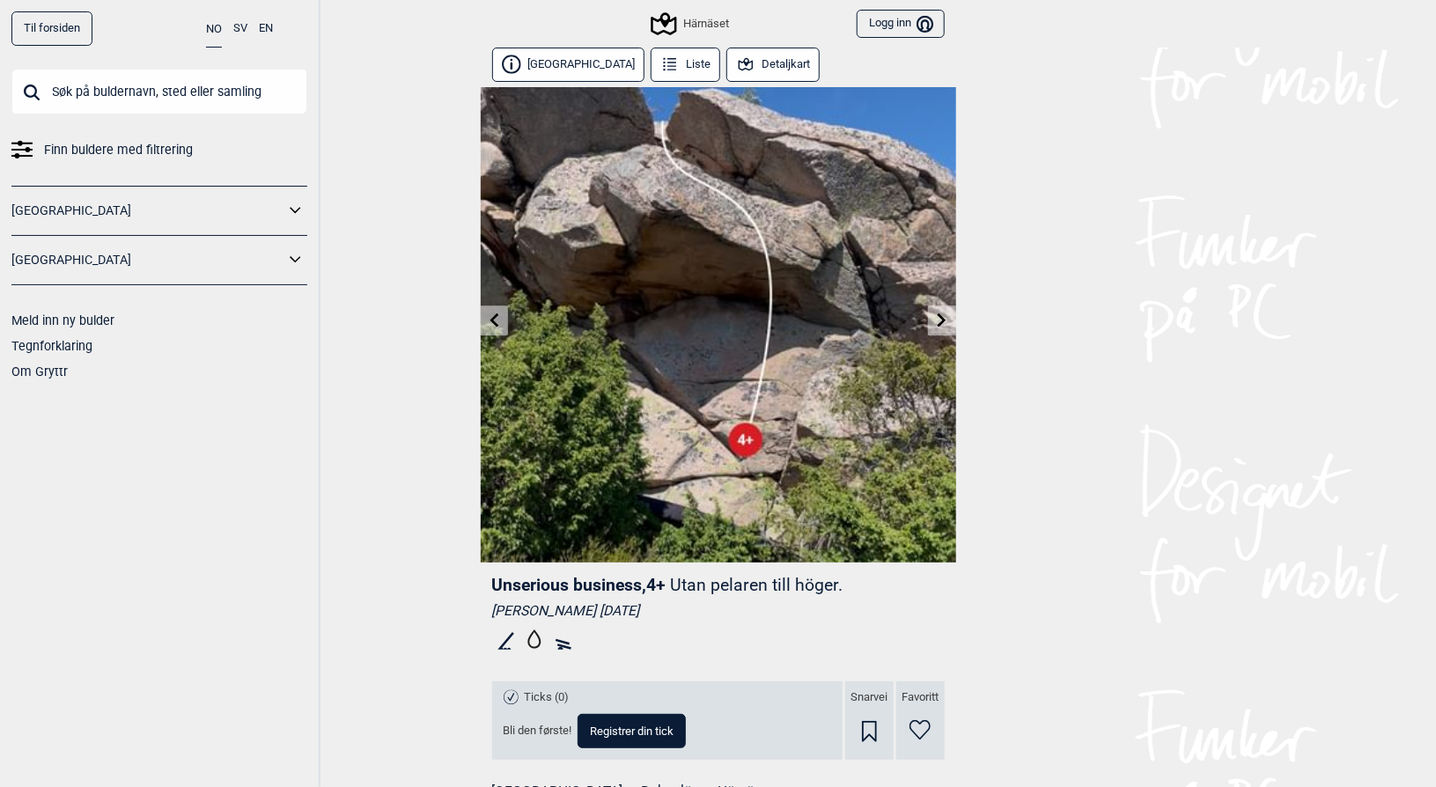
click at [938, 321] on icon at bounding box center [942, 320] width 14 height 14
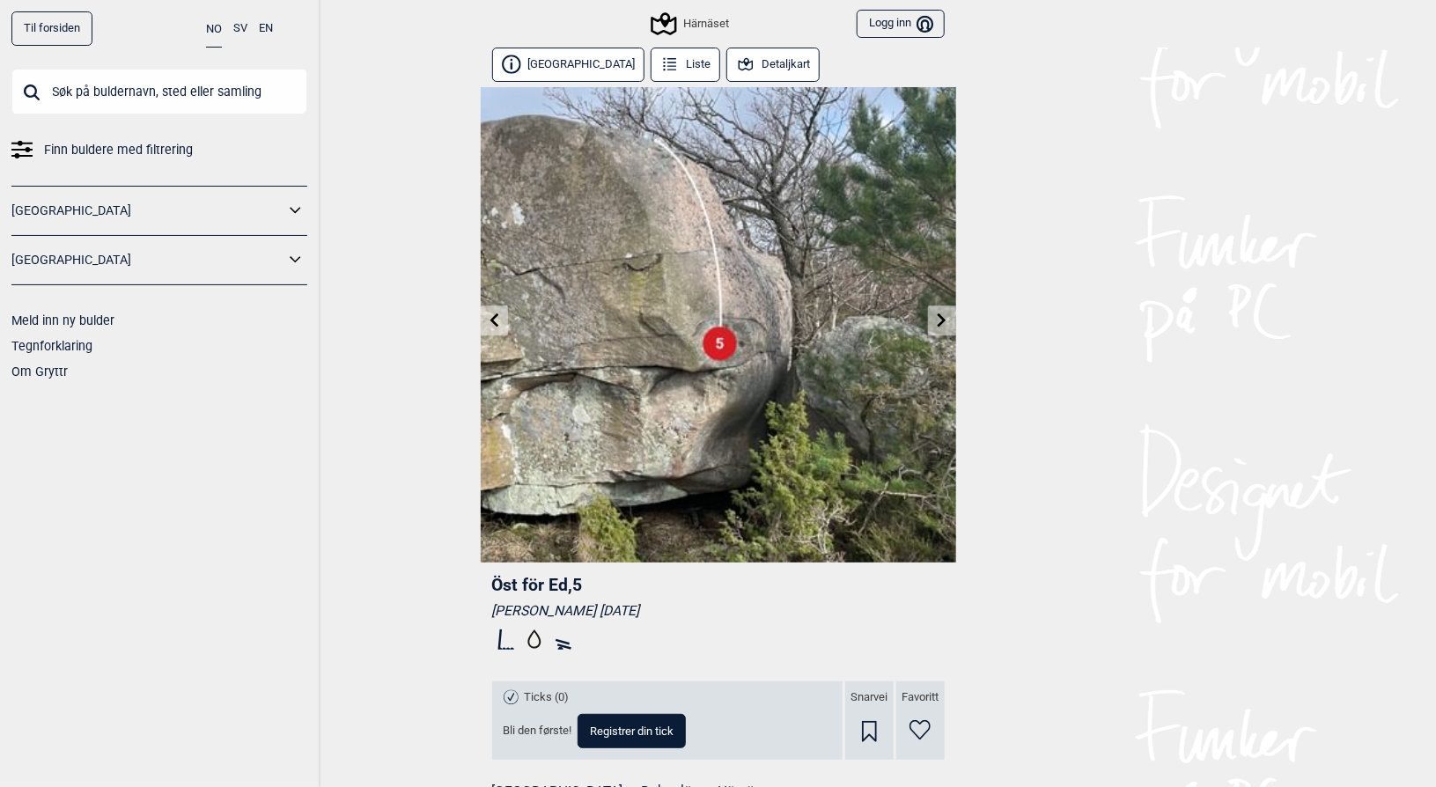
click at [938, 321] on icon at bounding box center [942, 320] width 14 height 14
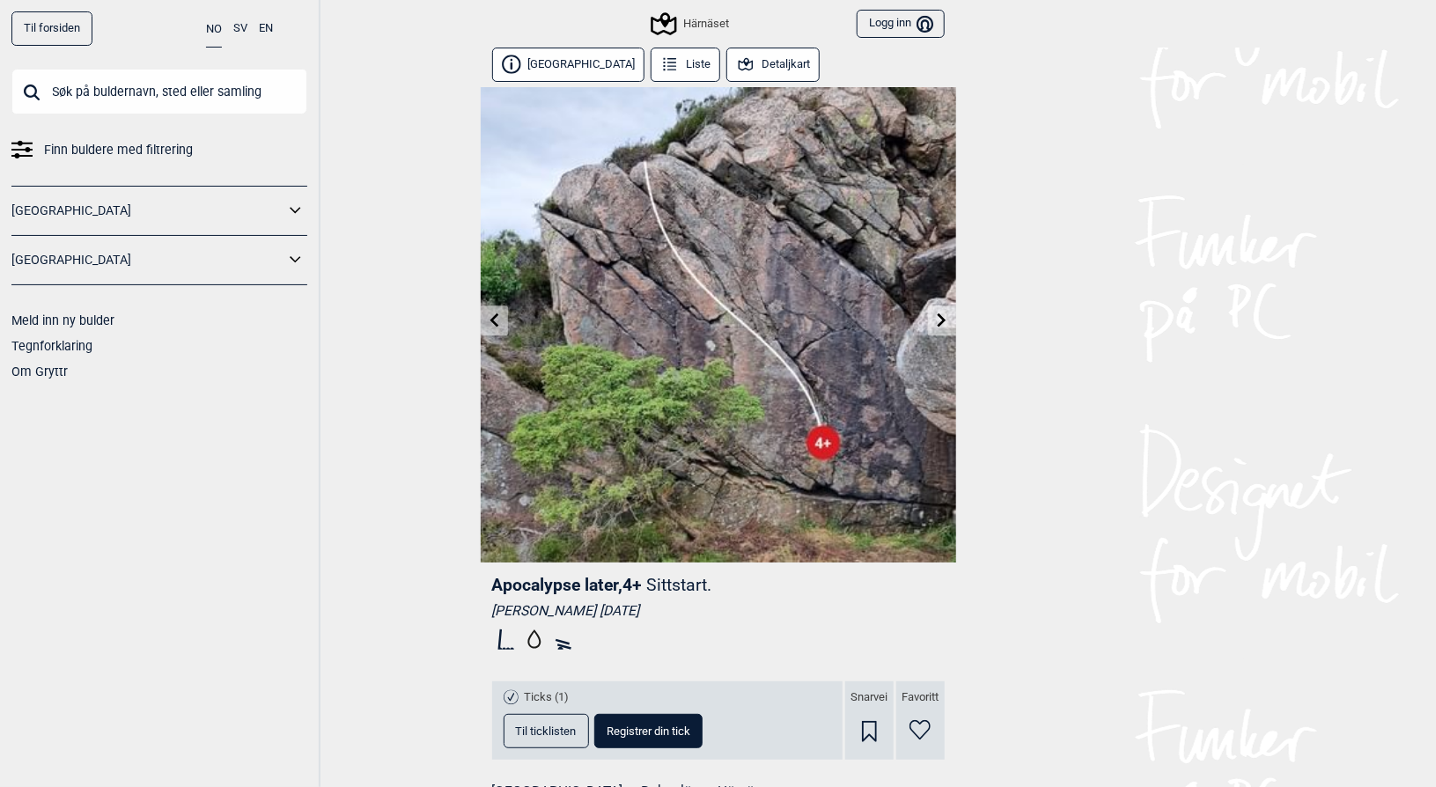
click at [938, 321] on icon at bounding box center [942, 320] width 14 height 14
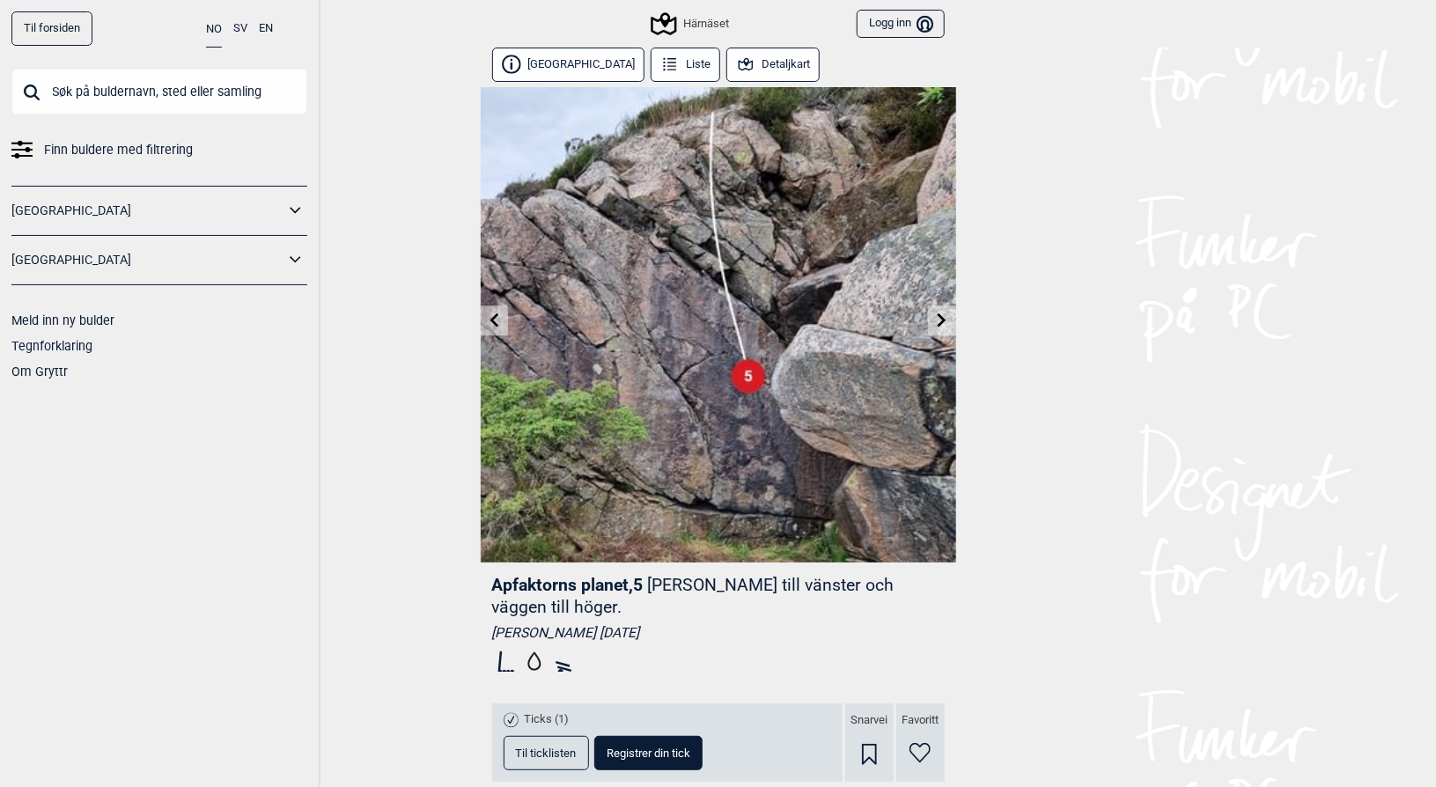
click at [938, 321] on icon at bounding box center [942, 320] width 14 height 14
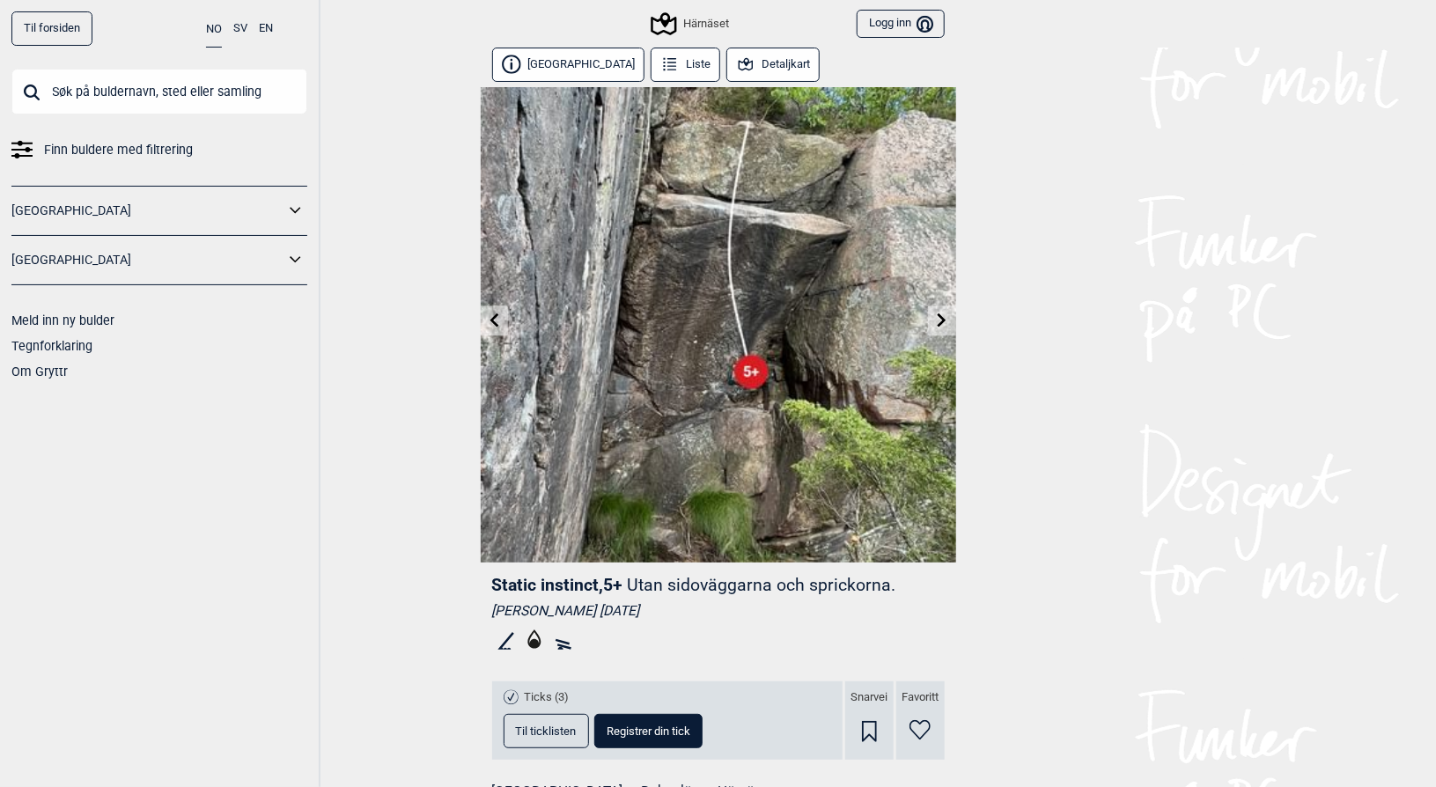
click at [938, 321] on icon at bounding box center [942, 320] width 14 height 14
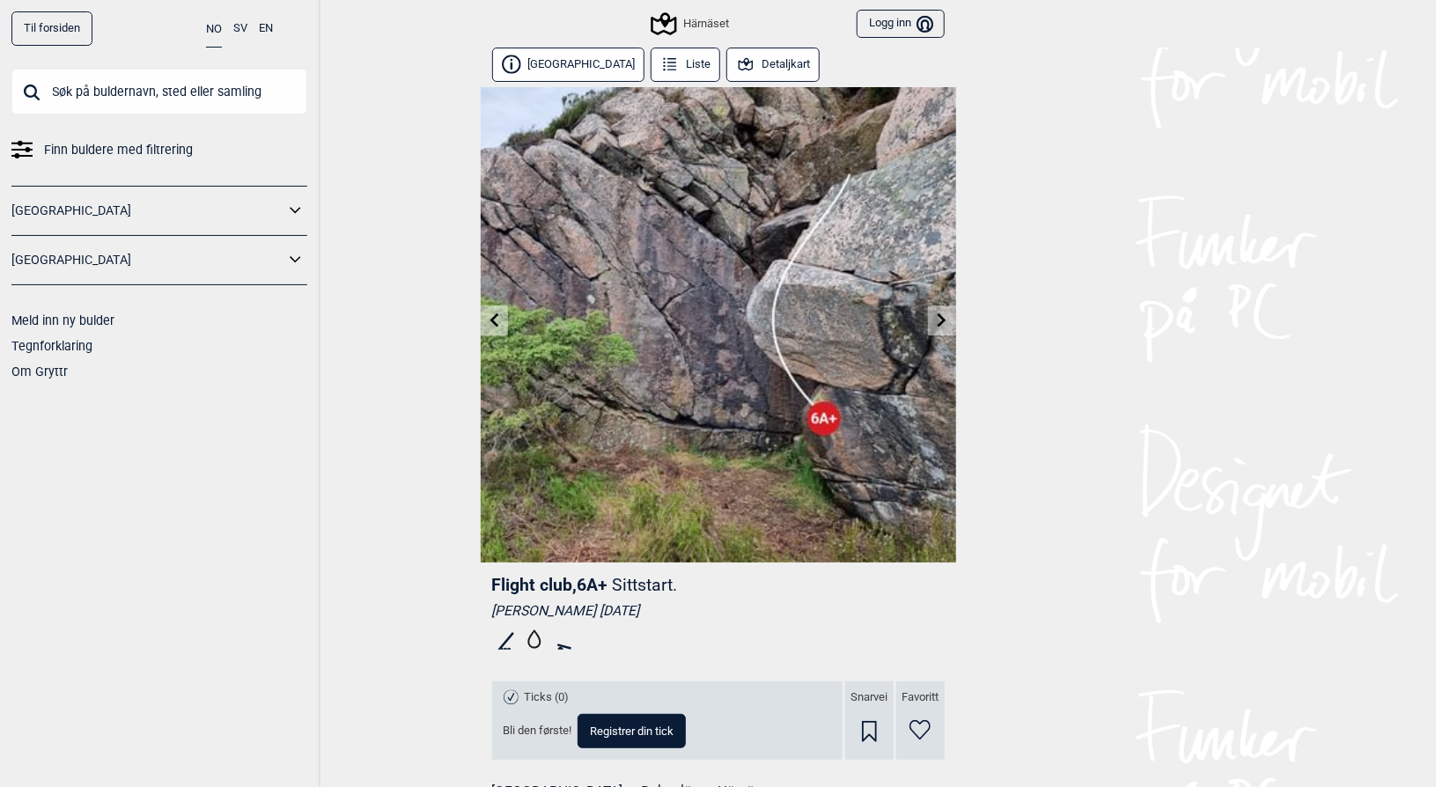
click at [938, 321] on icon at bounding box center [942, 320] width 14 height 14
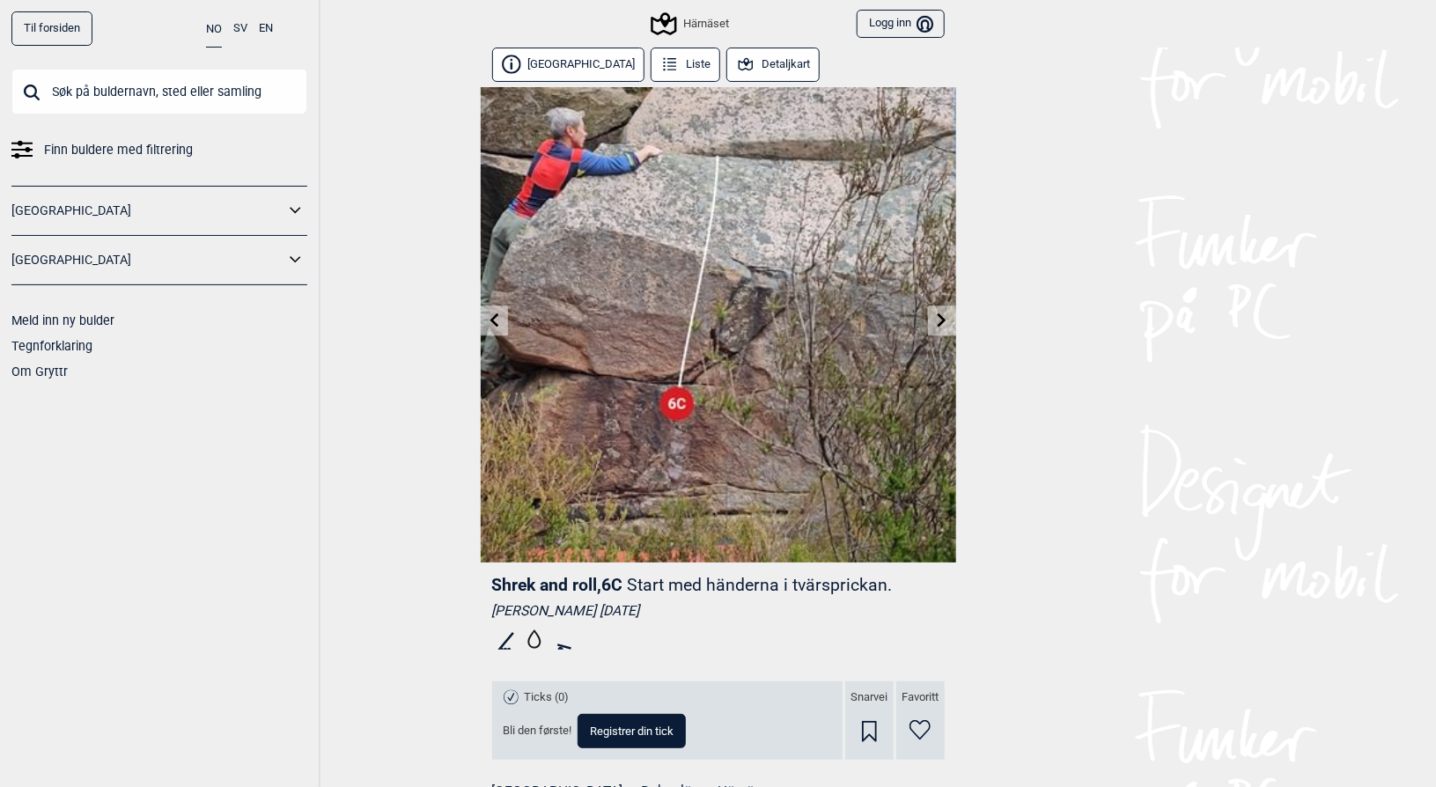
click at [938, 321] on icon at bounding box center [942, 320] width 14 height 14
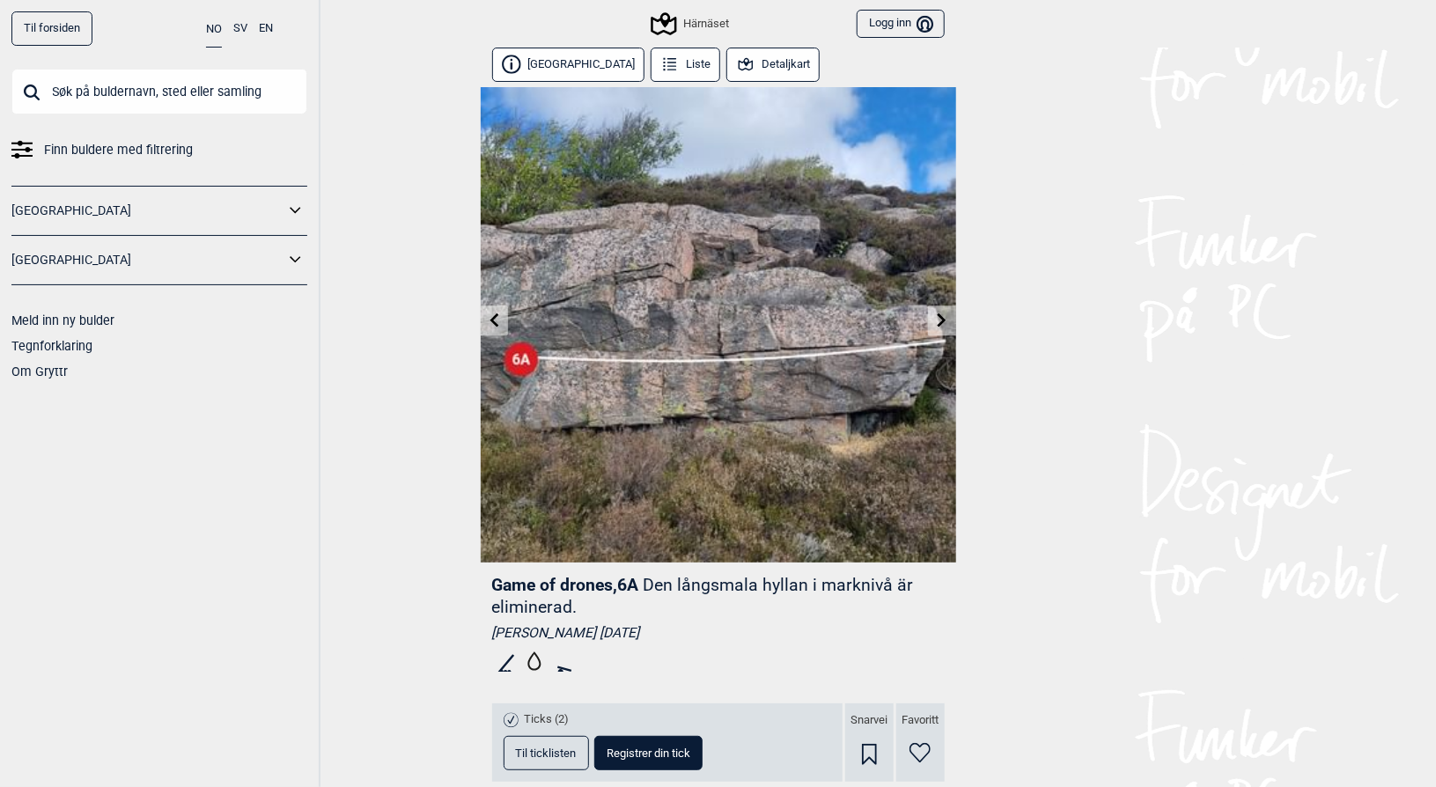
click at [938, 321] on icon at bounding box center [942, 320] width 14 height 14
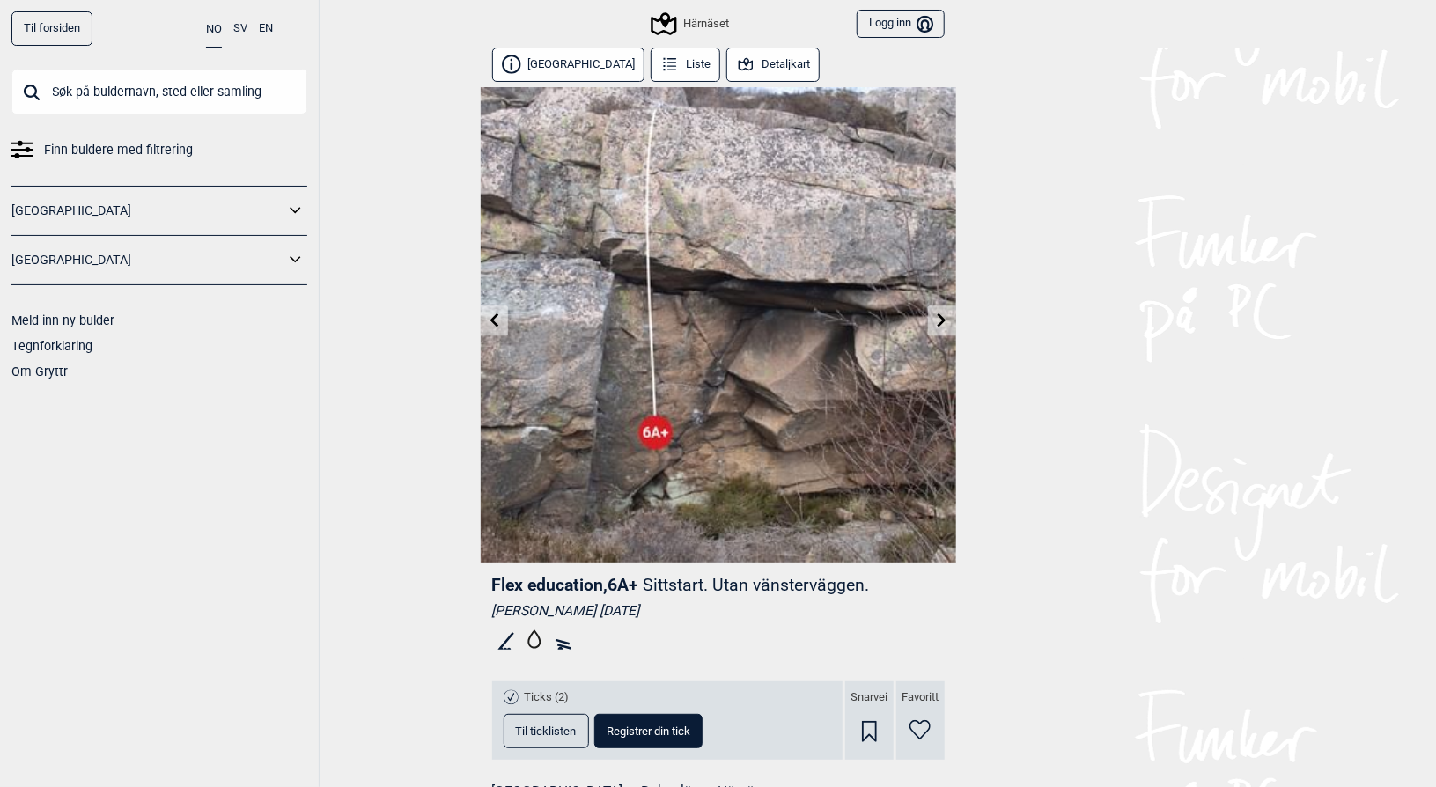
click at [938, 321] on icon at bounding box center [942, 320] width 14 height 14
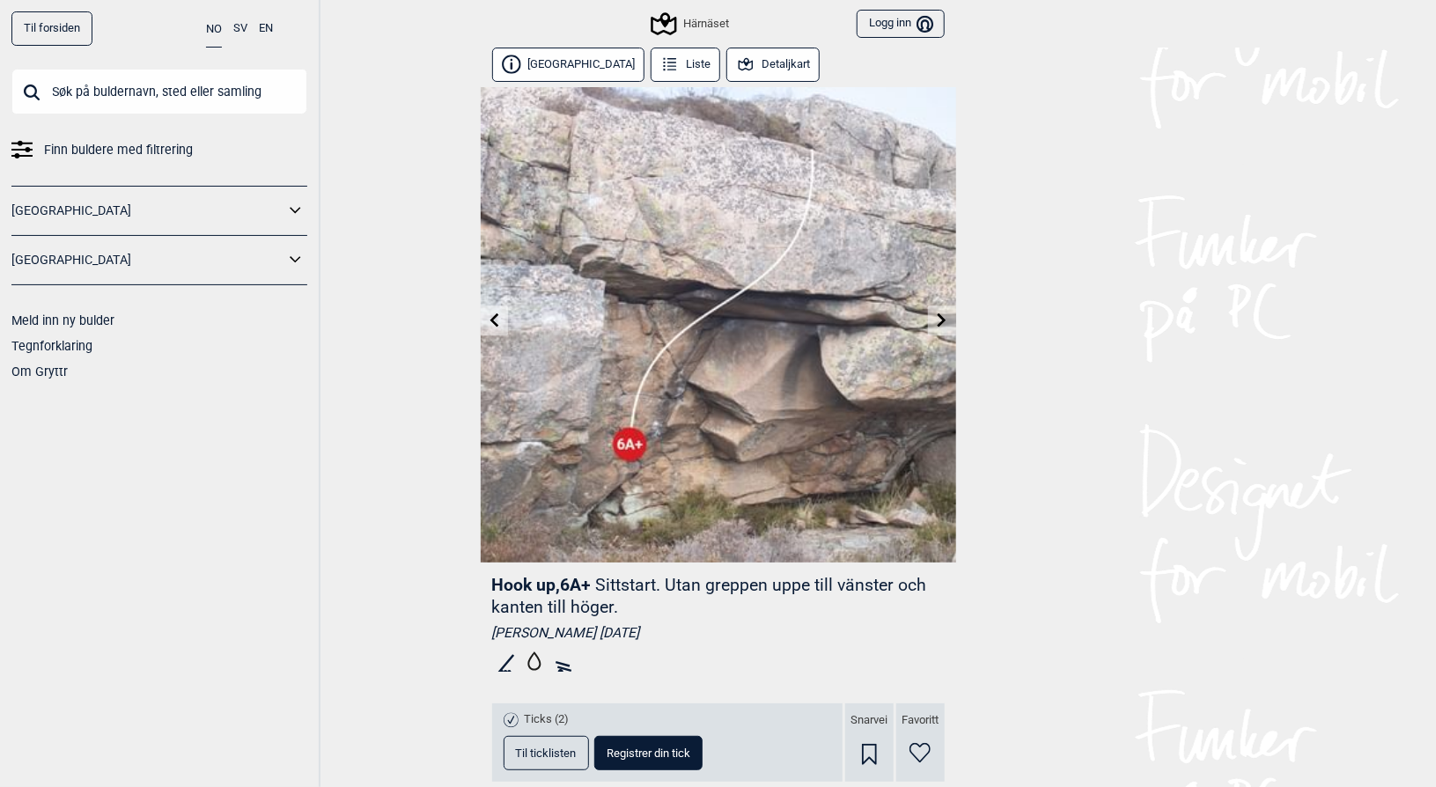
click at [683, 37] on div "Härnäset Logg inn Bruker" at bounding box center [719, 24] width 476 height 48
click at [704, 15] on div "Härnäset" at bounding box center [692, 23] width 76 height 21
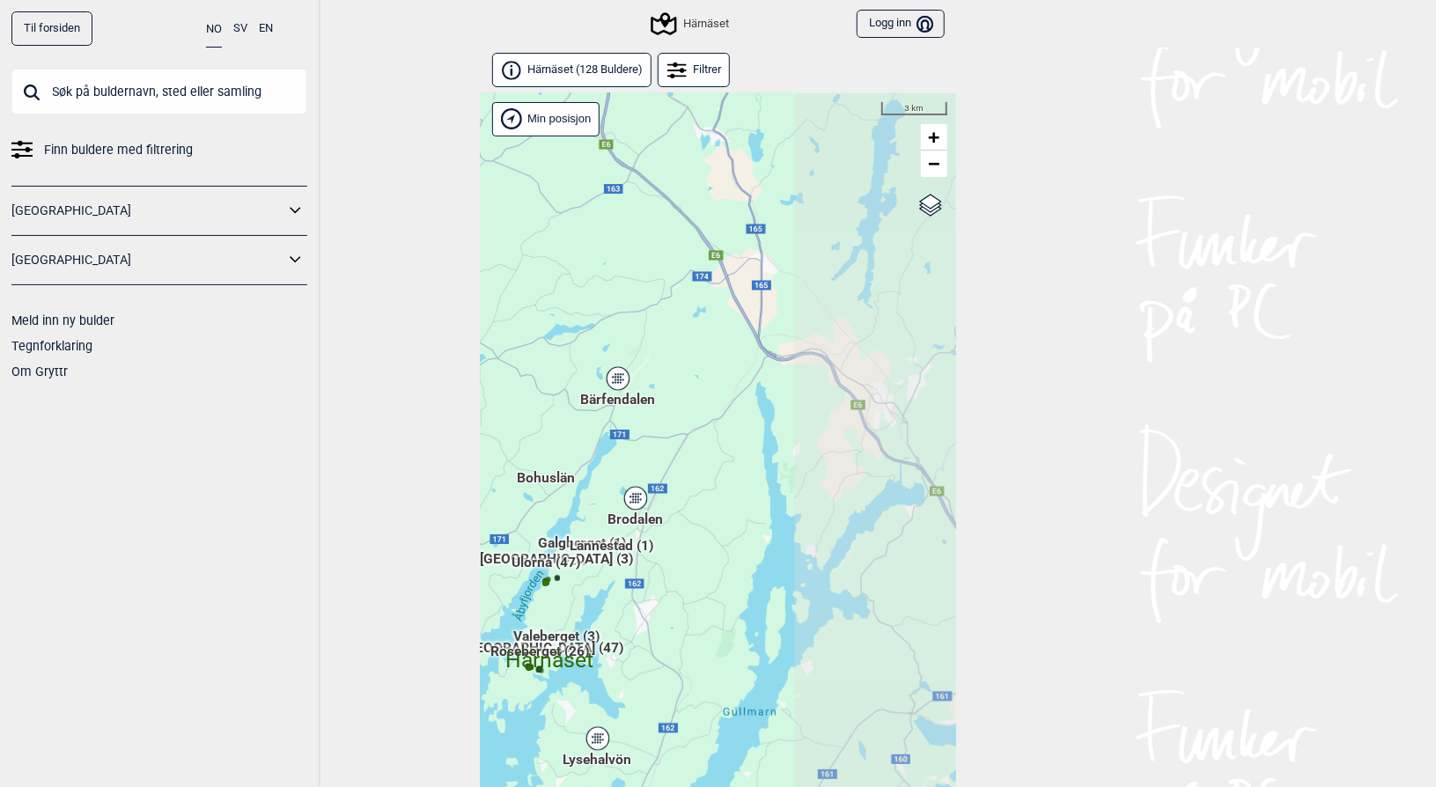
drag, startPoint x: 663, startPoint y: 520, endPoint x: 486, endPoint y: 561, distance: 181.8
click at [486, 561] on div "Hallingdal Gol [PERSON_NAME] Kolomoen [GEOGRAPHIC_DATA] [GEOGRAPHIC_DATA] [GEOG…" at bounding box center [719, 463] width 476 height 740
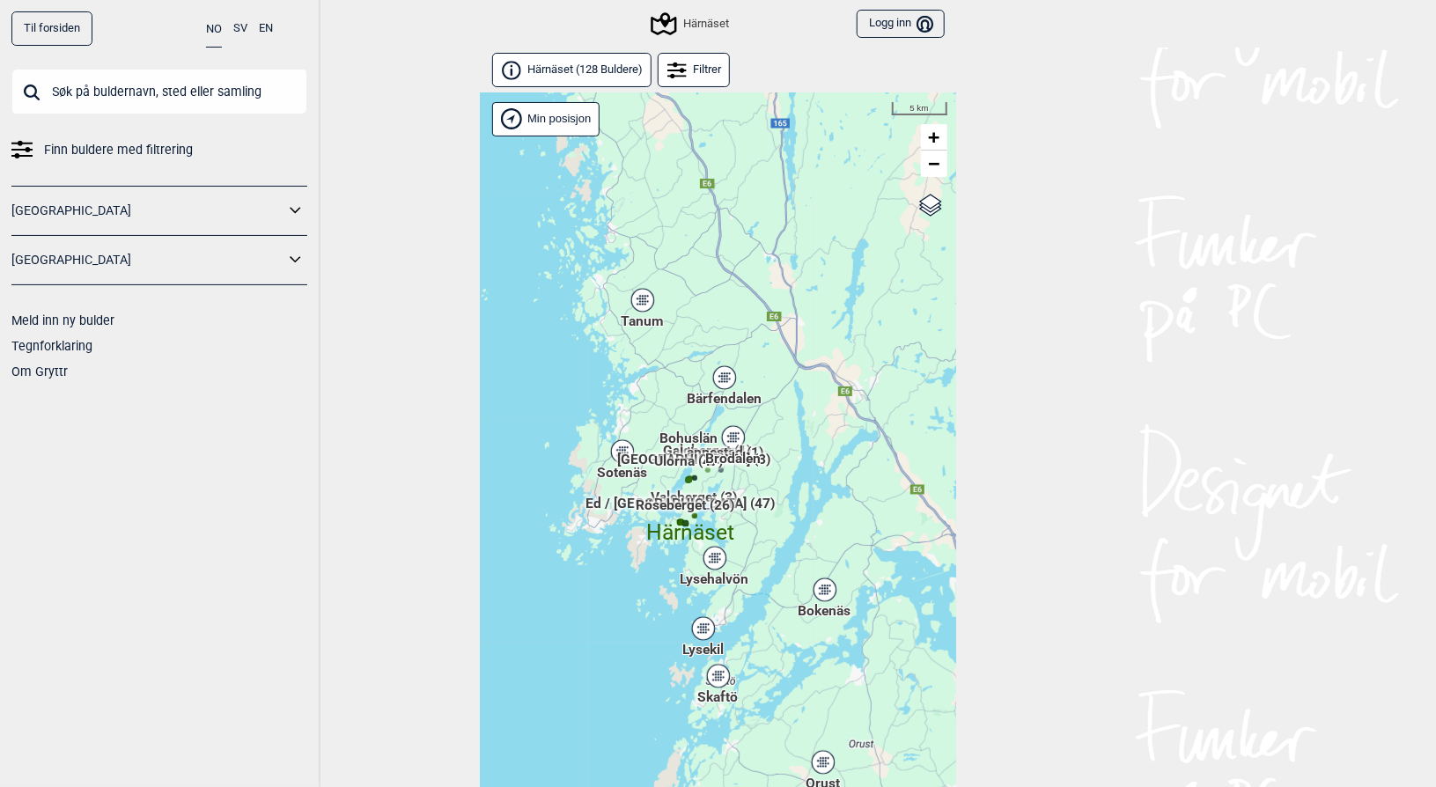
drag, startPoint x: 601, startPoint y: 507, endPoint x: 779, endPoint y: 413, distance: 201.3
click at [779, 413] on div "Hallingdal Gol [PERSON_NAME] Kolomoen [GEOGRAPHIC_DATA] [GEOGRAPHIC_DATA] [GEOG…" at bounding box center [719, 463] width 476 height 740
